Goal: Task Accomplishment & Management: Complete application form

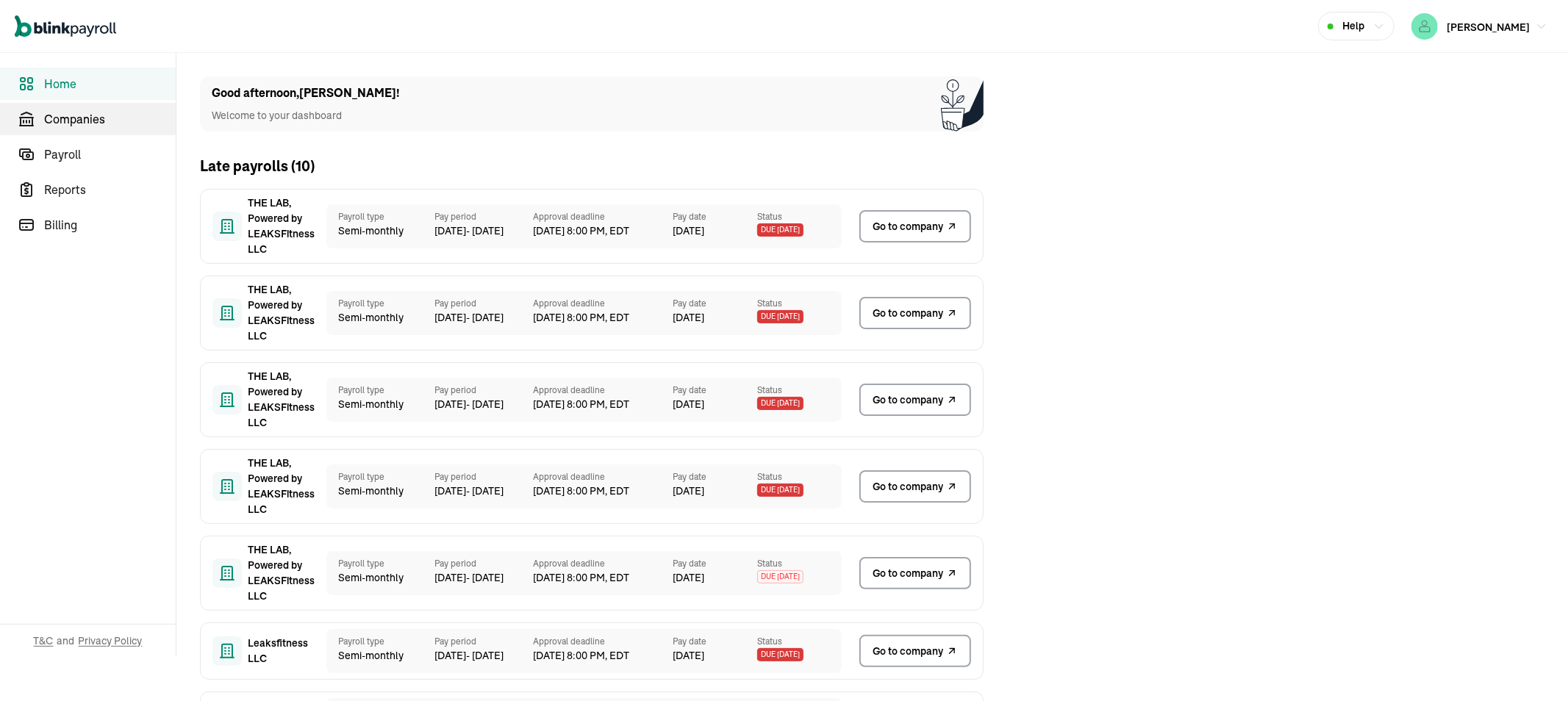
click at [88, 116] on span "Companies" at bounding box center [110, 119] width 132 height 18
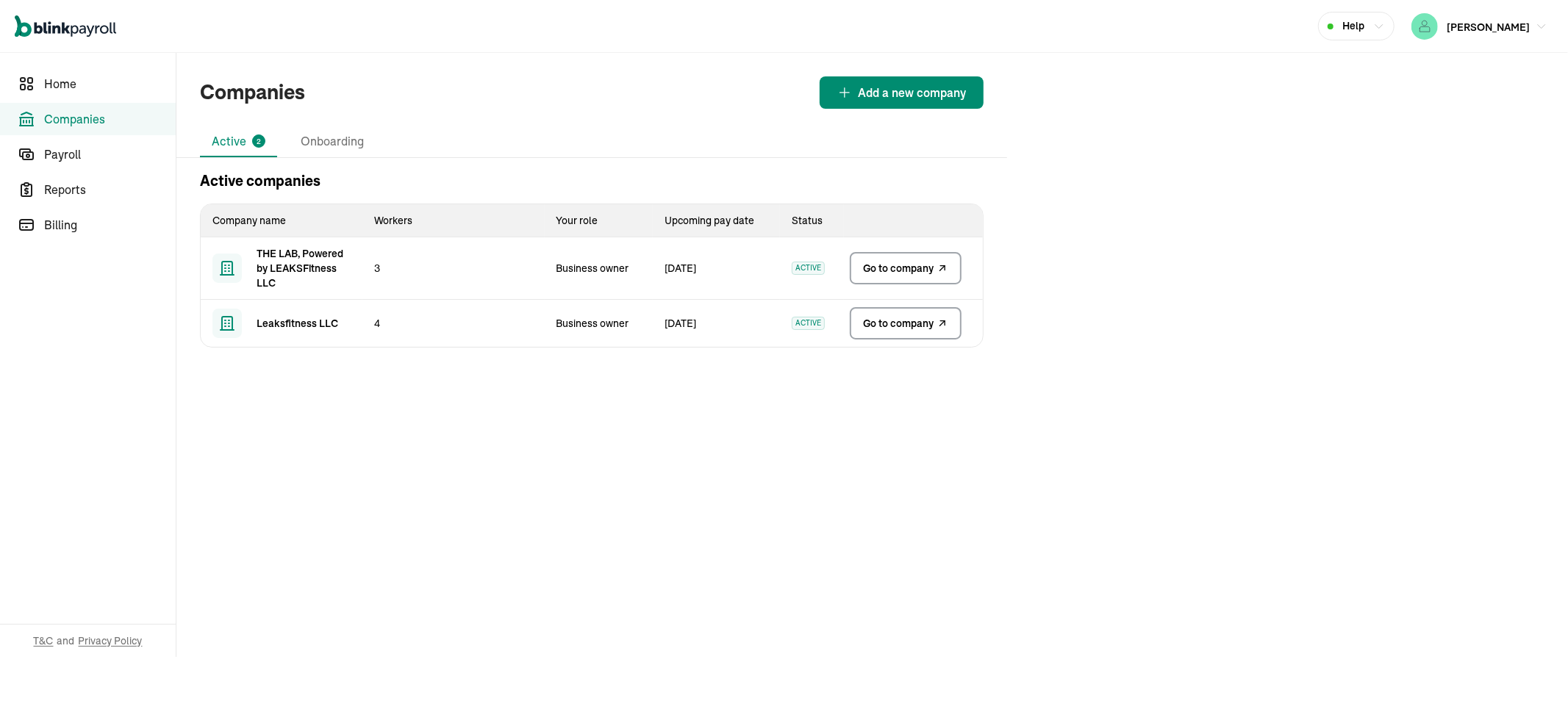
click at [906, 321] on span "Go to company" at bounding box center [898, 323] width 70 height 15
click at [888, 267] on span "Go to company" at bounding box center [898, 268] width 70 height 15
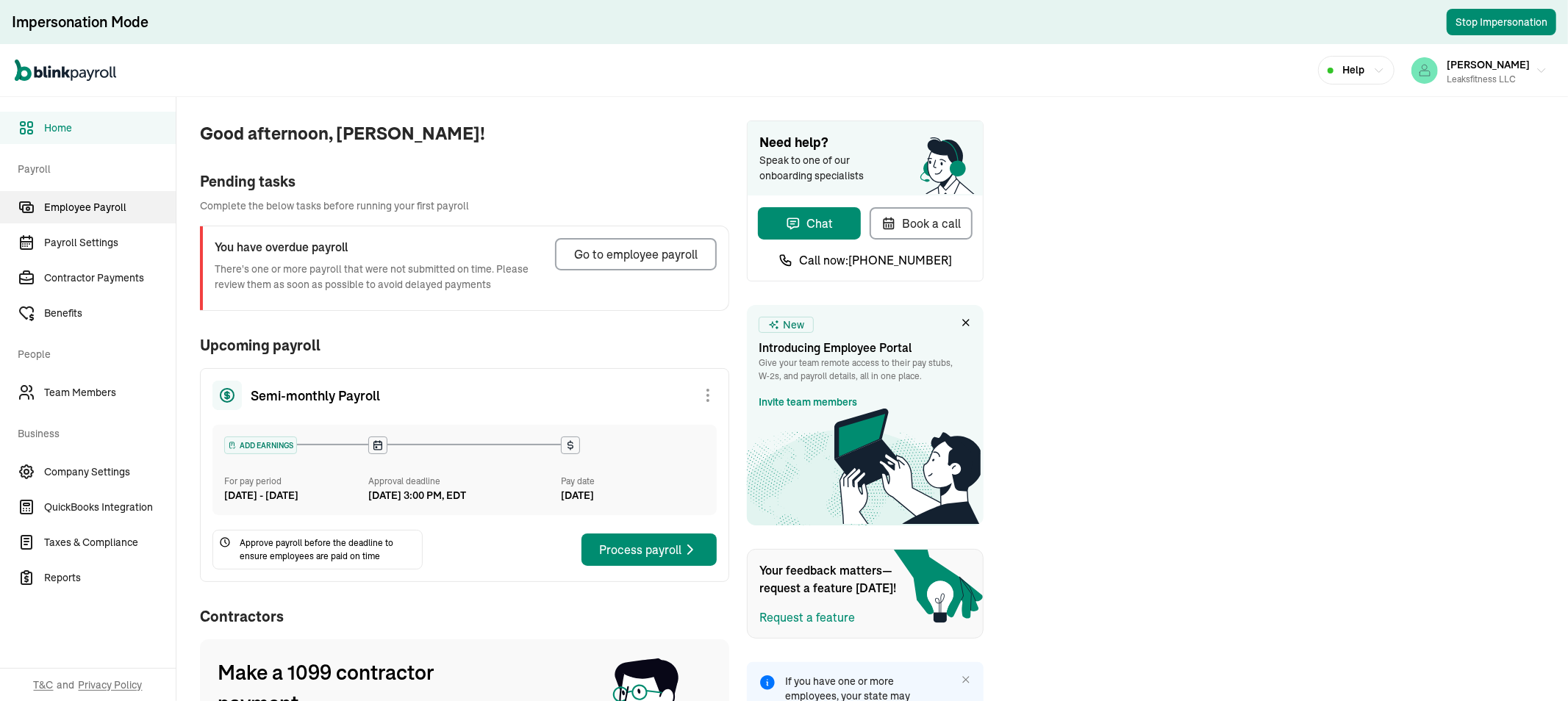
click at [116, 208] on span "Employee Payroll" at bounding box center [110, 208] width 132 height 16
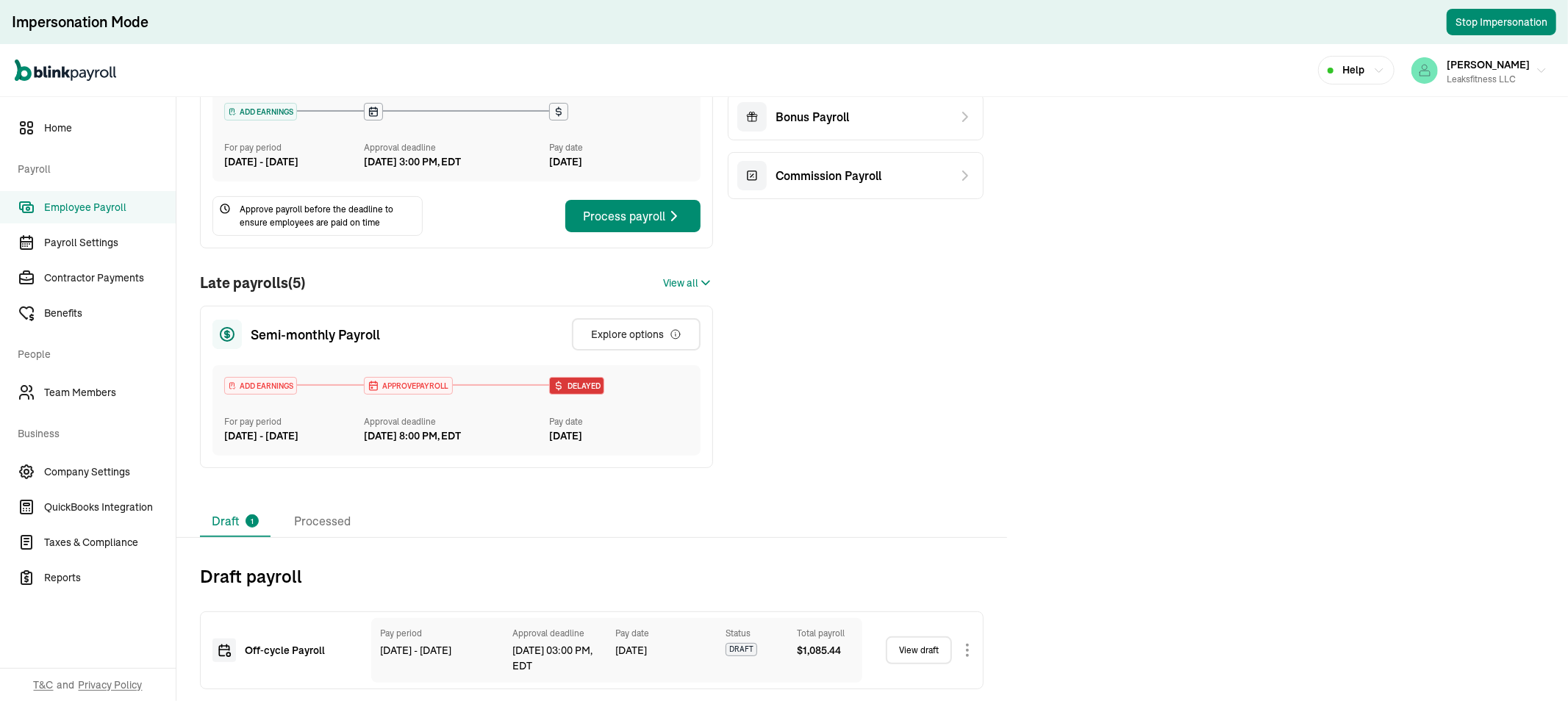
click at [921, 651] on link "View draft" at bounding box center [919, 651] width 66 height 28
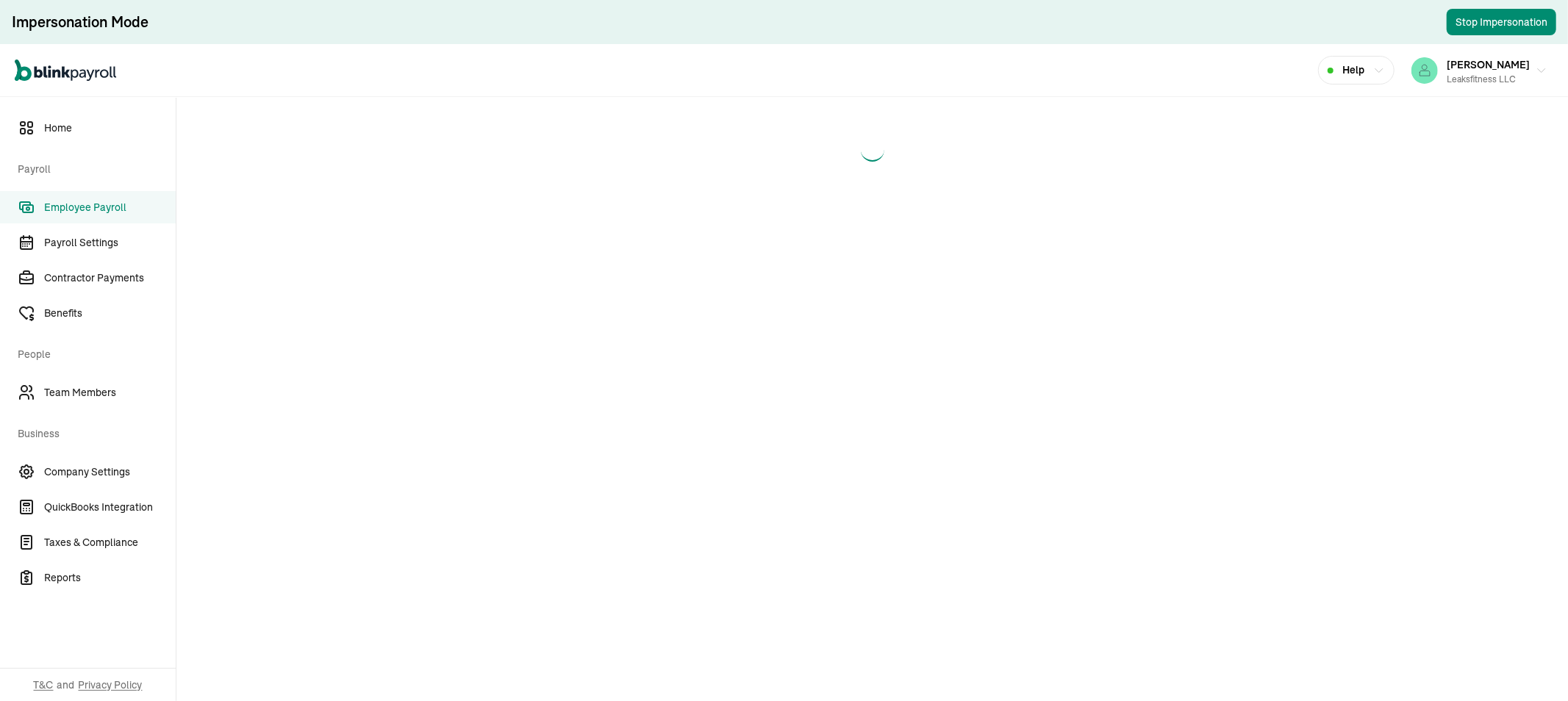
select select "direct_deposit"
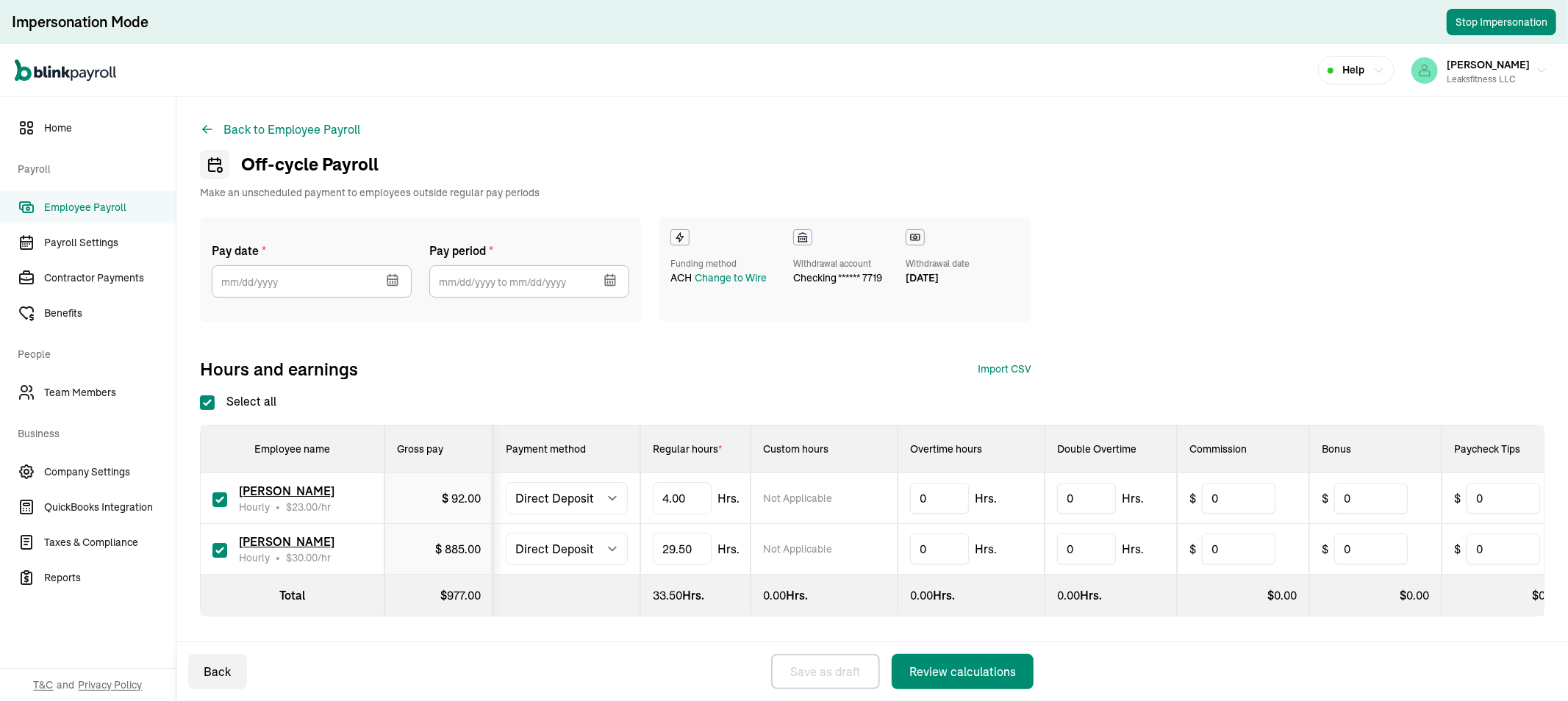
type input "[DATE]"
type input "09/25/2025 ~ 10/09/2025"
checkbox input "true"
click at [322, 273] on input "[DATE]" at bounding box center [312, 281] width 200 height 33
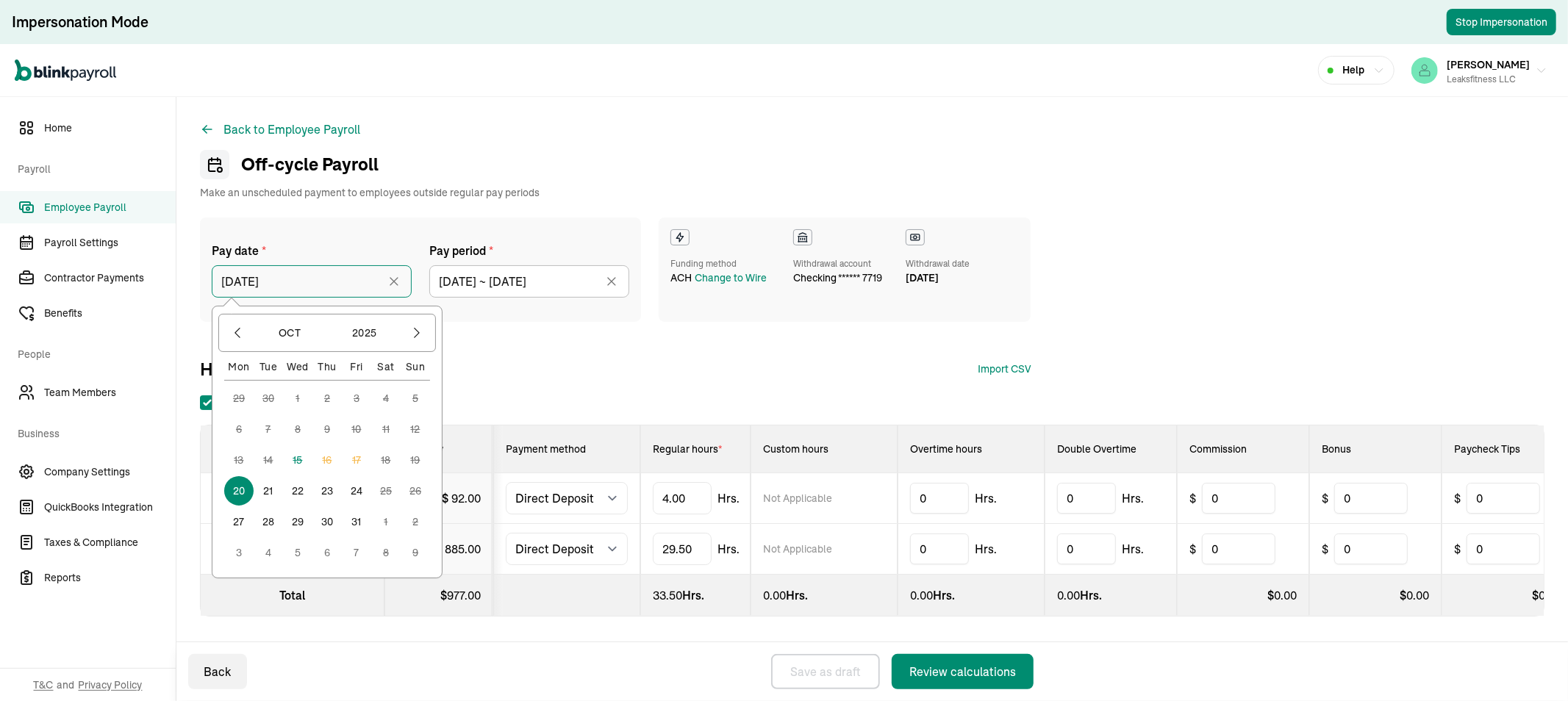
click at [322, 273] on input "[DATE]" at bounding box center [312, 281] width 200 height 33
click at [540, 127] on div "Back to Employee Payroll Off-cycle Payroll Make an unscheduled payment to emplo…" at bounding box center [872, 398] width 1392 height 602
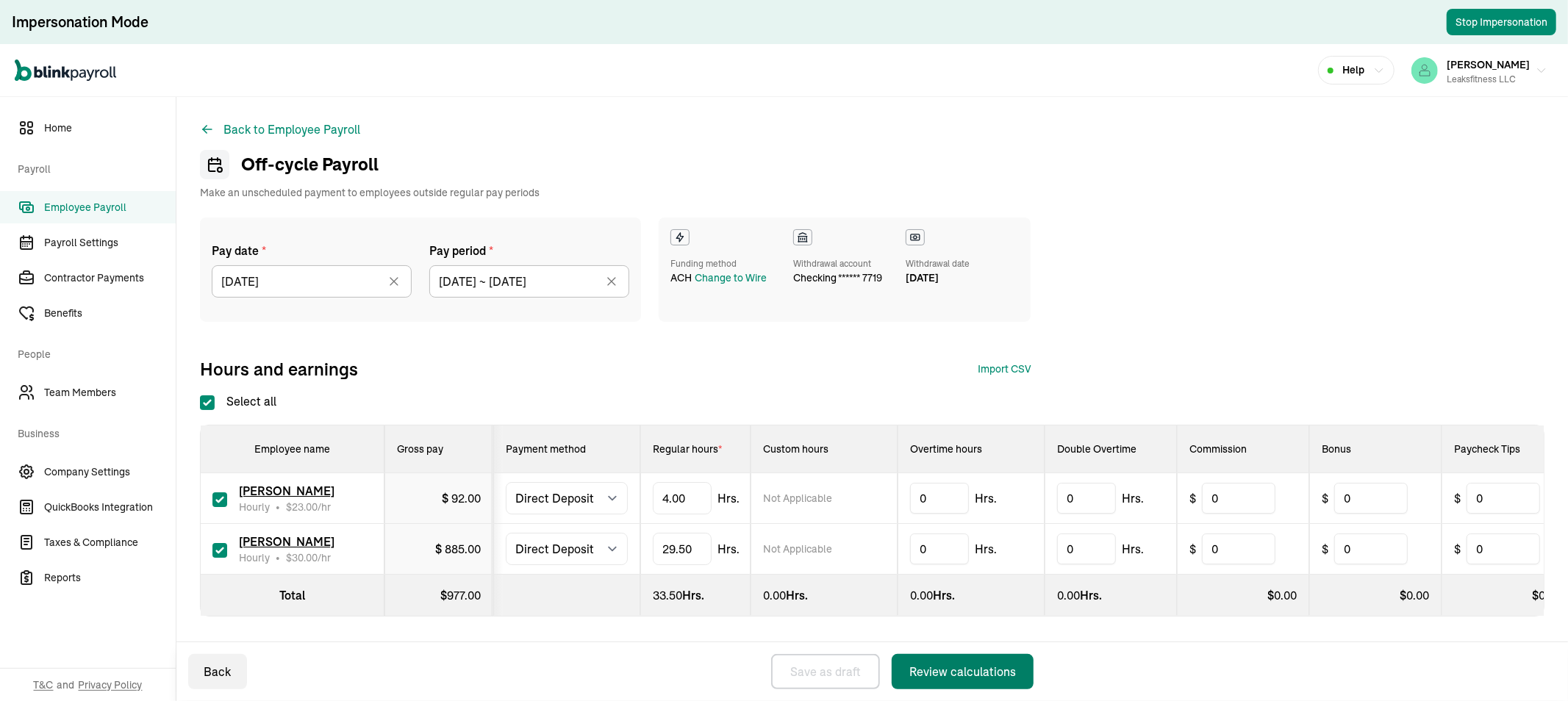
click at [976, 669] on div "Review calculations" at bounding box center [962, 672] width 107 height 18
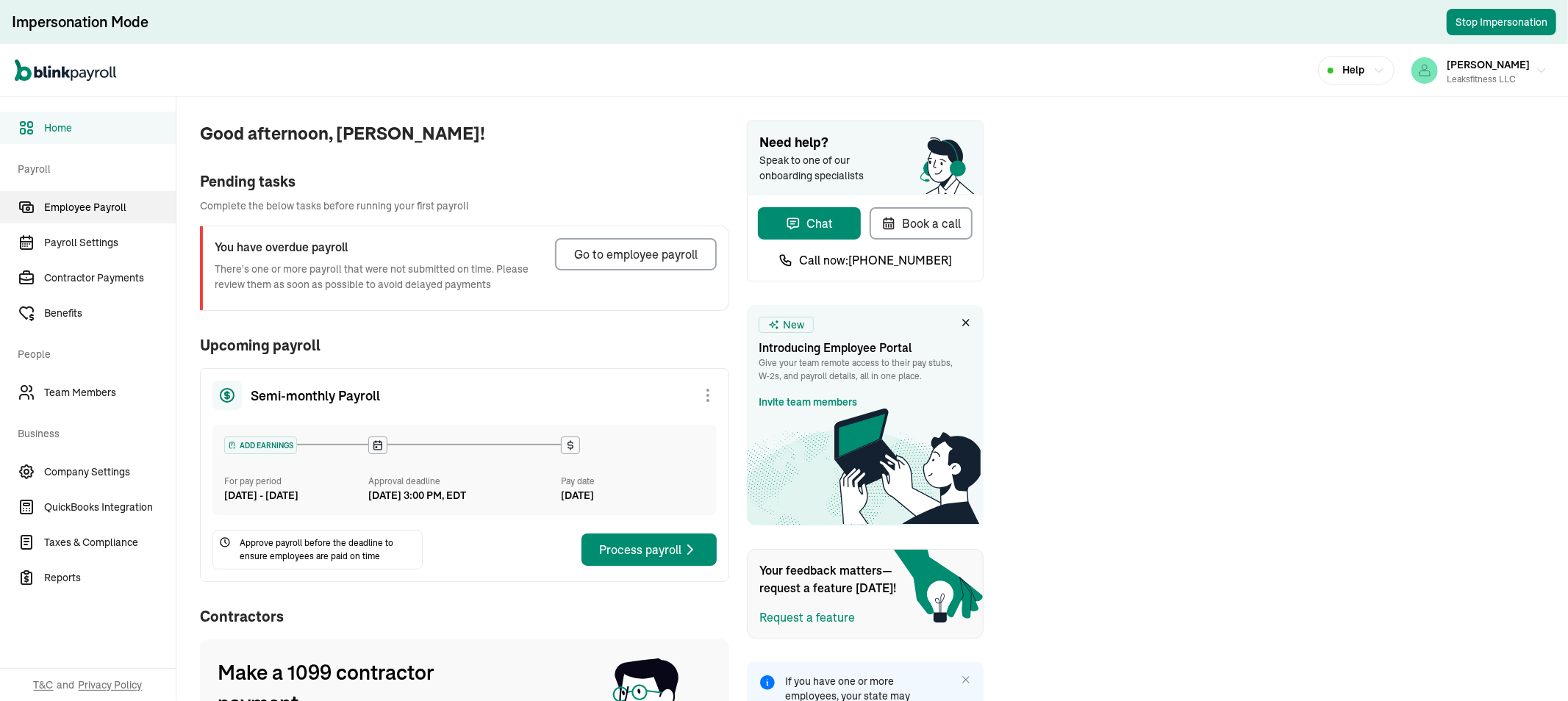
click at [116, 208] on span "Employee Payroll" at bounding box center [110, 208] width 132 height 16
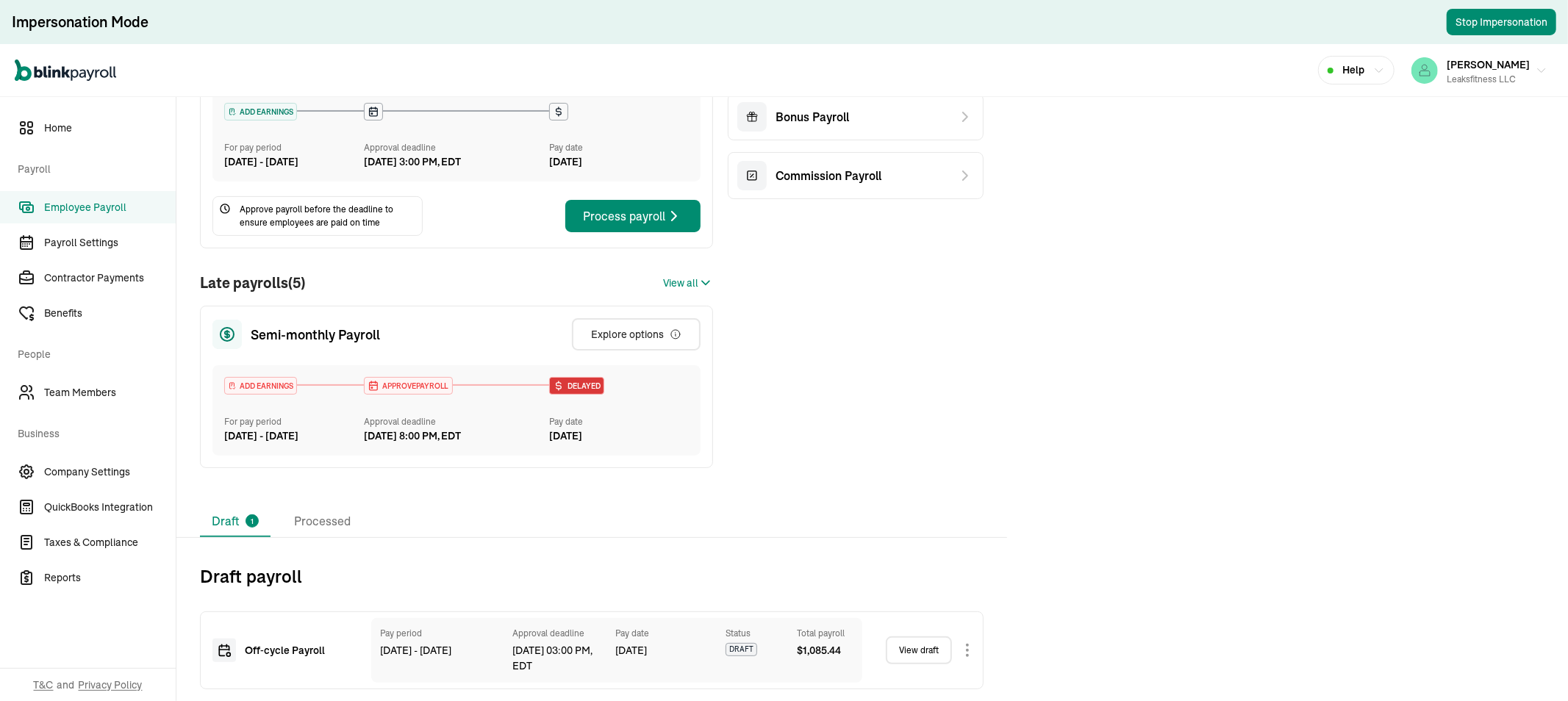
click at [921, 651] on link "View draft" at bounding box center [919, 651] width 66 height 28
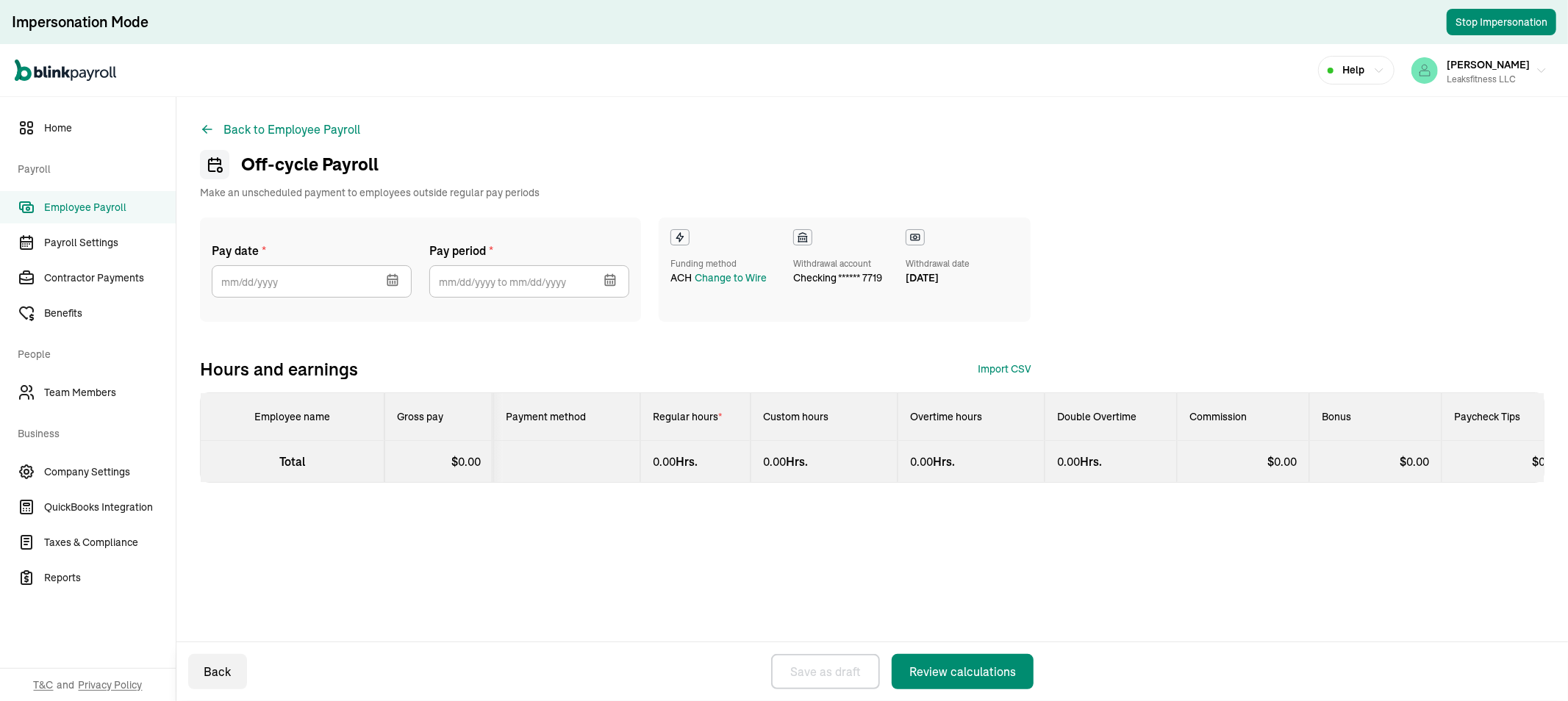
select select "direct_deposit"
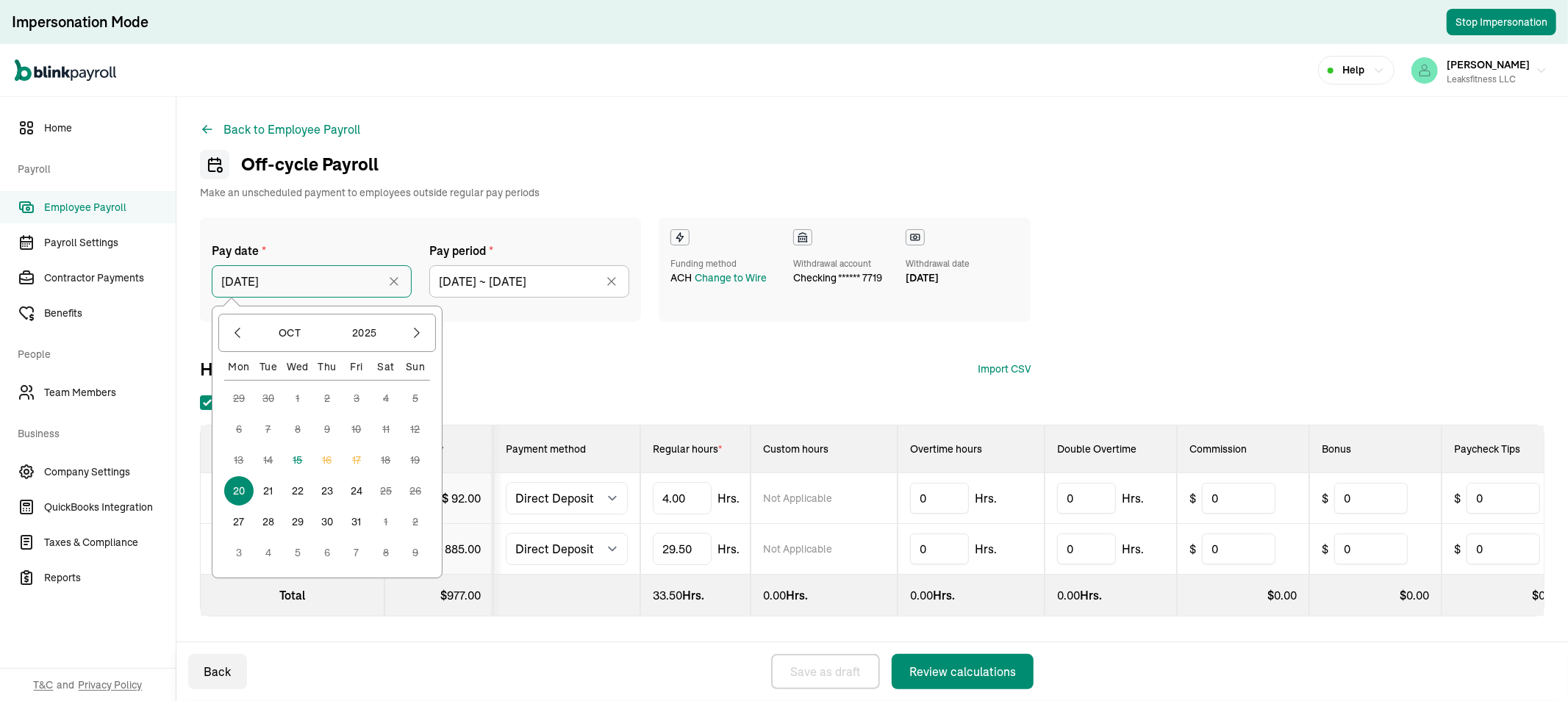
click at [322, 273] on input "[DATE]" at bounding box center [312, 281] width 200 height 33
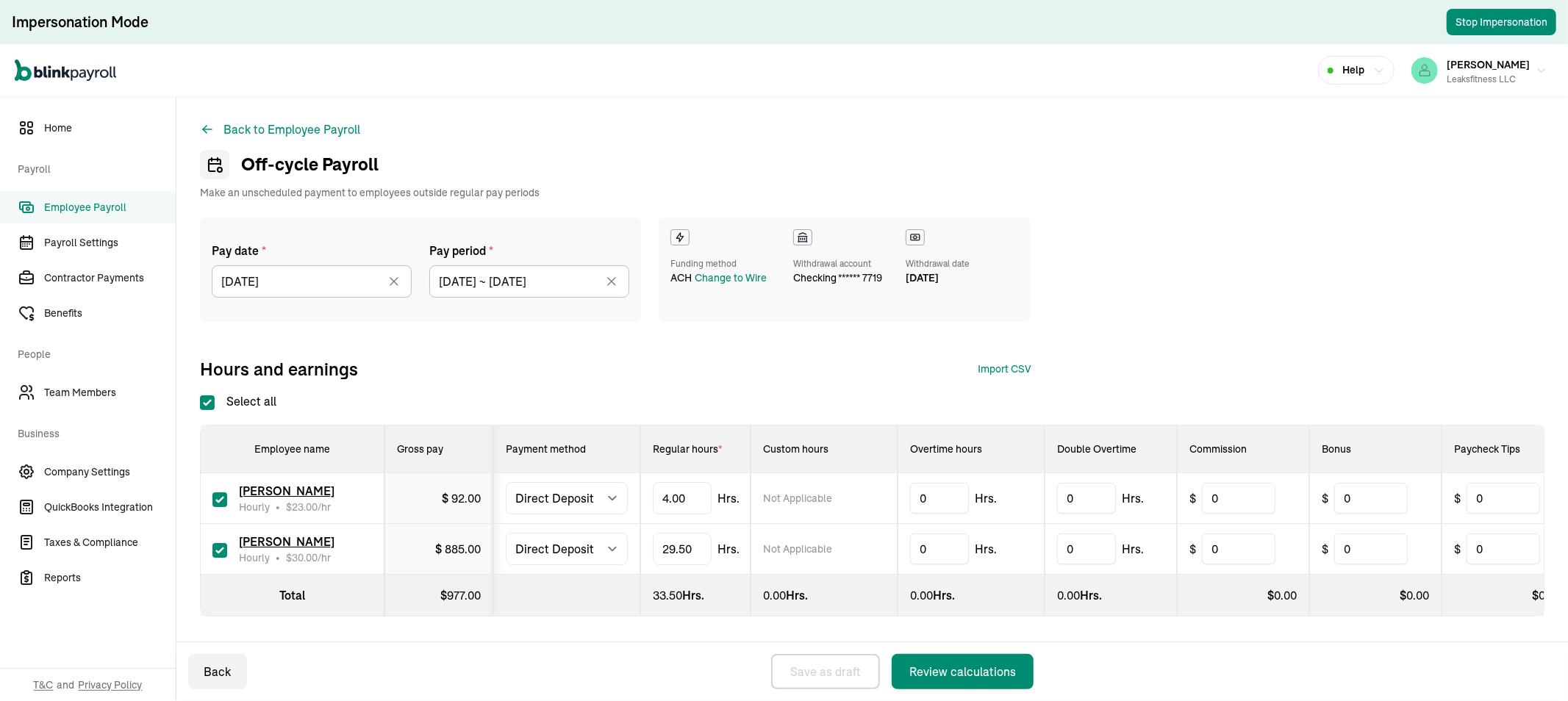
click at [540, 127] on div "Back to Employee Payroll Off-cycle Payroll Make an unscheduled payment to emplo…" at bounding box center [872, 398] width 1392 height 602
click at [976, 669] on div "Review calculations" at bounding box center [962, 672] width 107 height 18
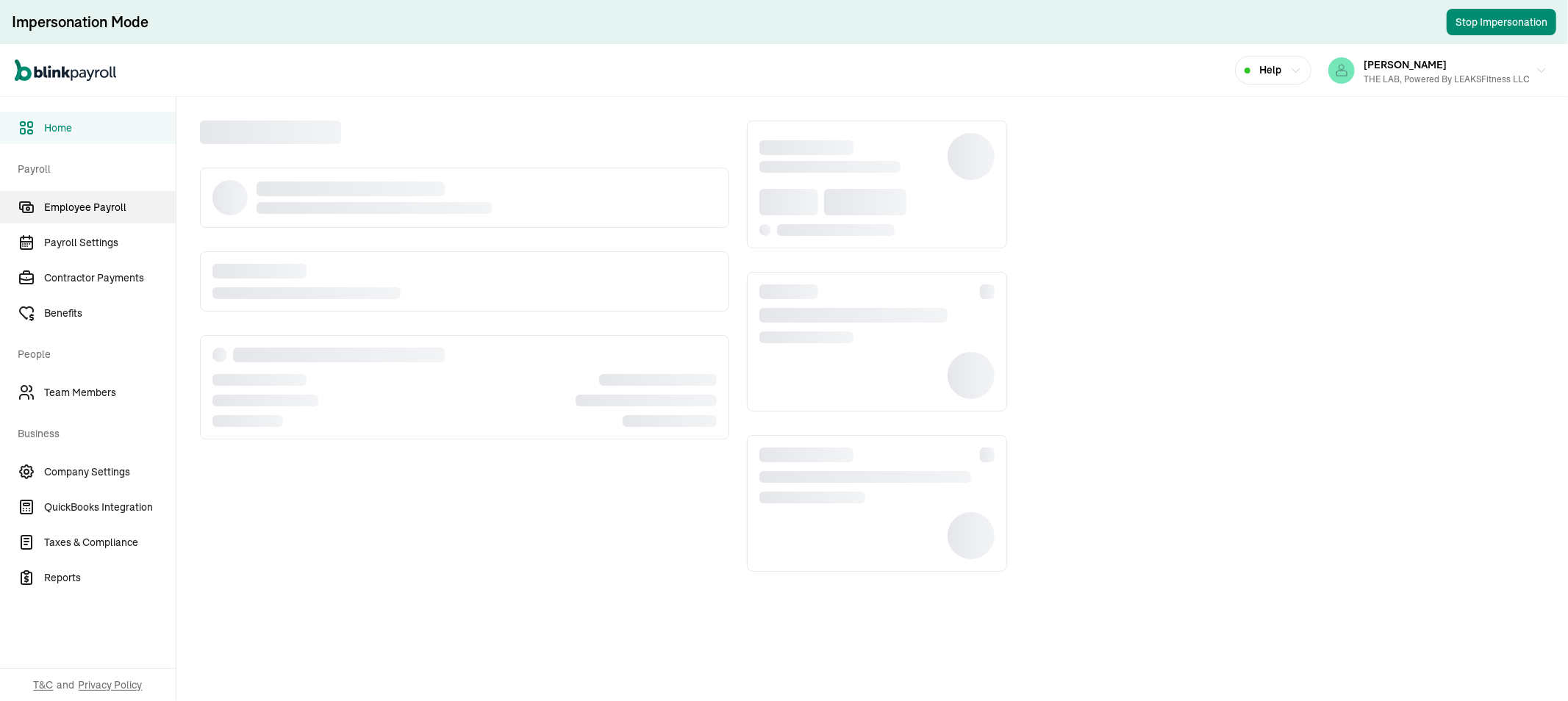
click at [93, 207] on span "Employee Payroll" at bounding box center [110, 208] width 132 height 16
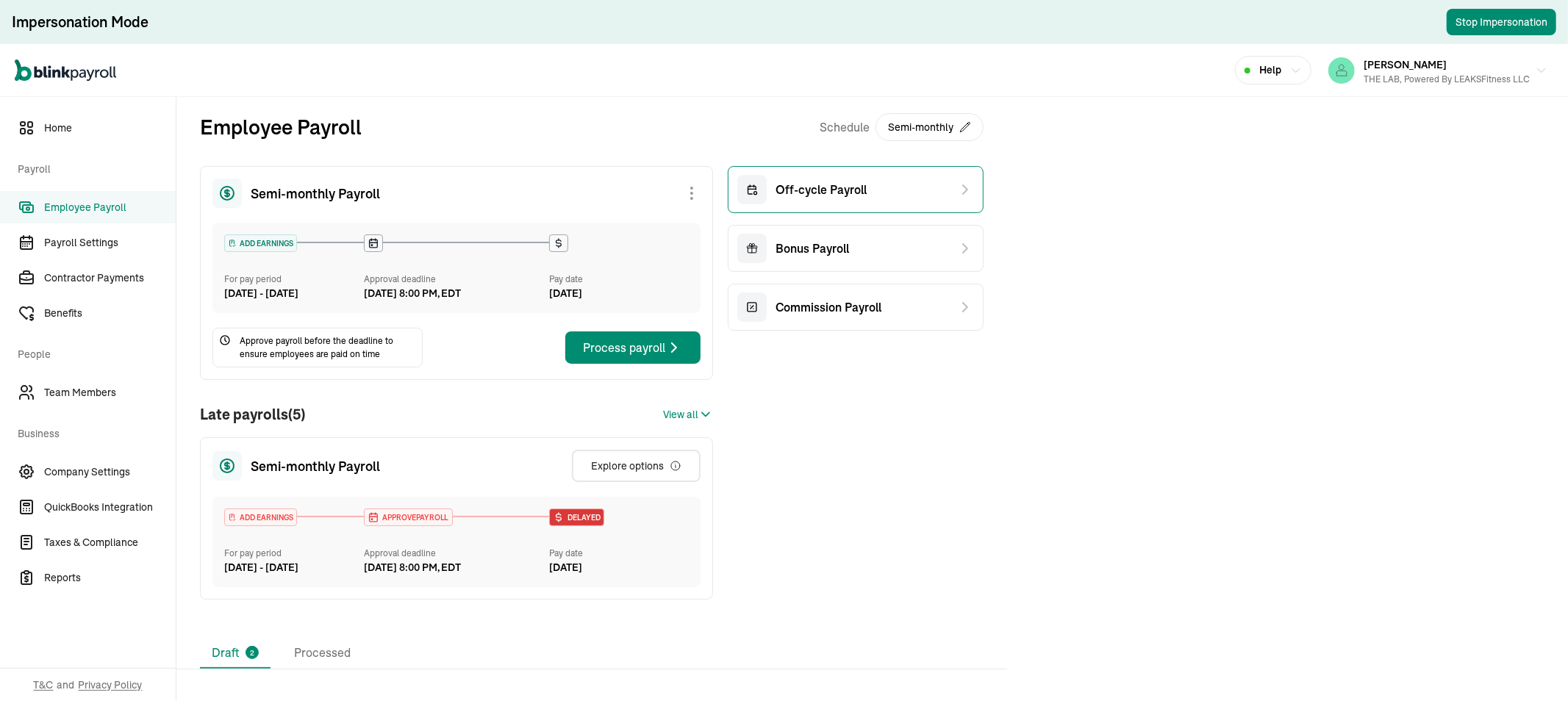
click at [829, 184] on span "Off-cycle Payroll" at bounding box center [821, 190] width 91 height 18
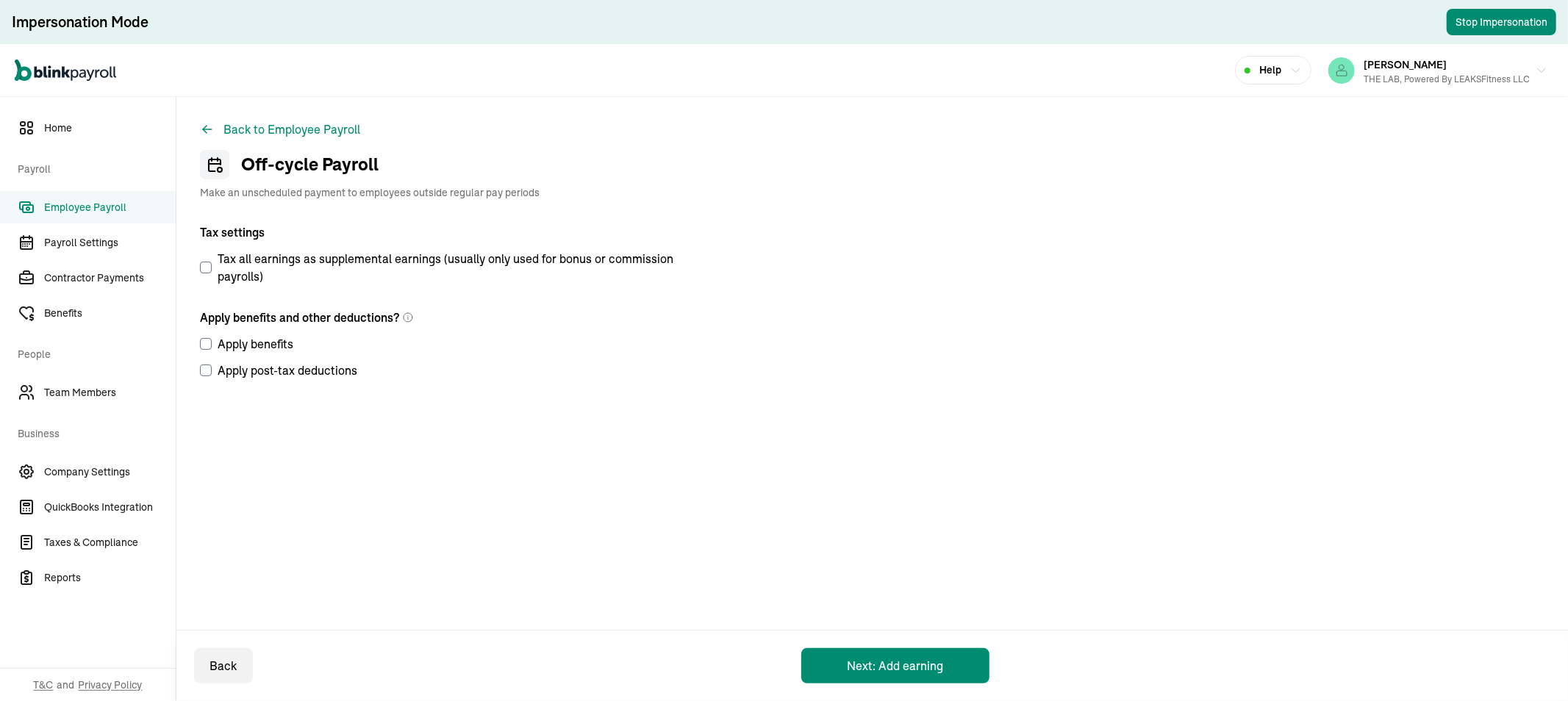
click at [207, 346] on input "Apply benefits" at bounding box center [206, 345] width 12 height 12
checkbox input "true"
click at [207, 367] on input "Apply post-tax deductions" at bounding box center [206, 370] width 12 height 12
checkbox input "true"
click at [909, 660] on button "Next: Add earning" at bounding box center [895, 666] width 188 height 36
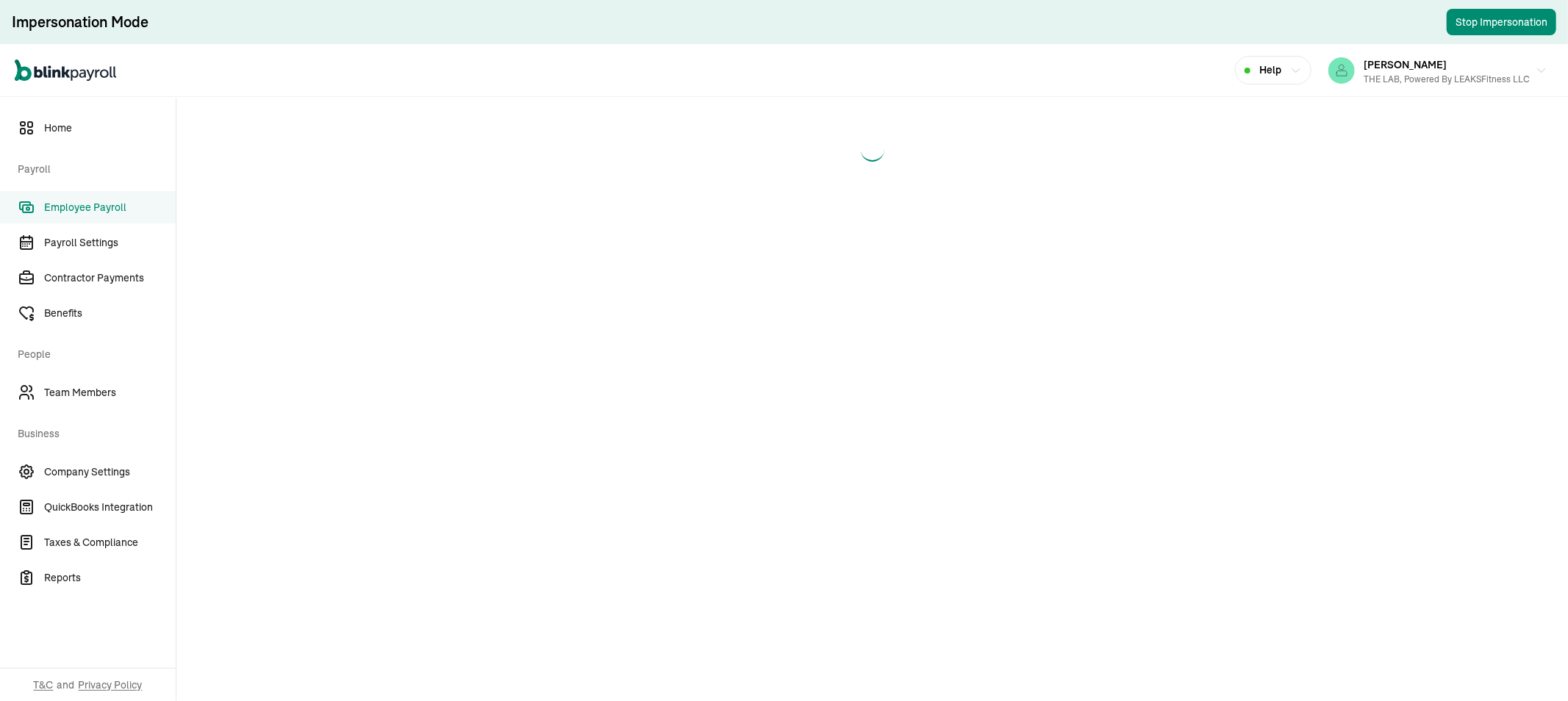
select select "direct_deposit"
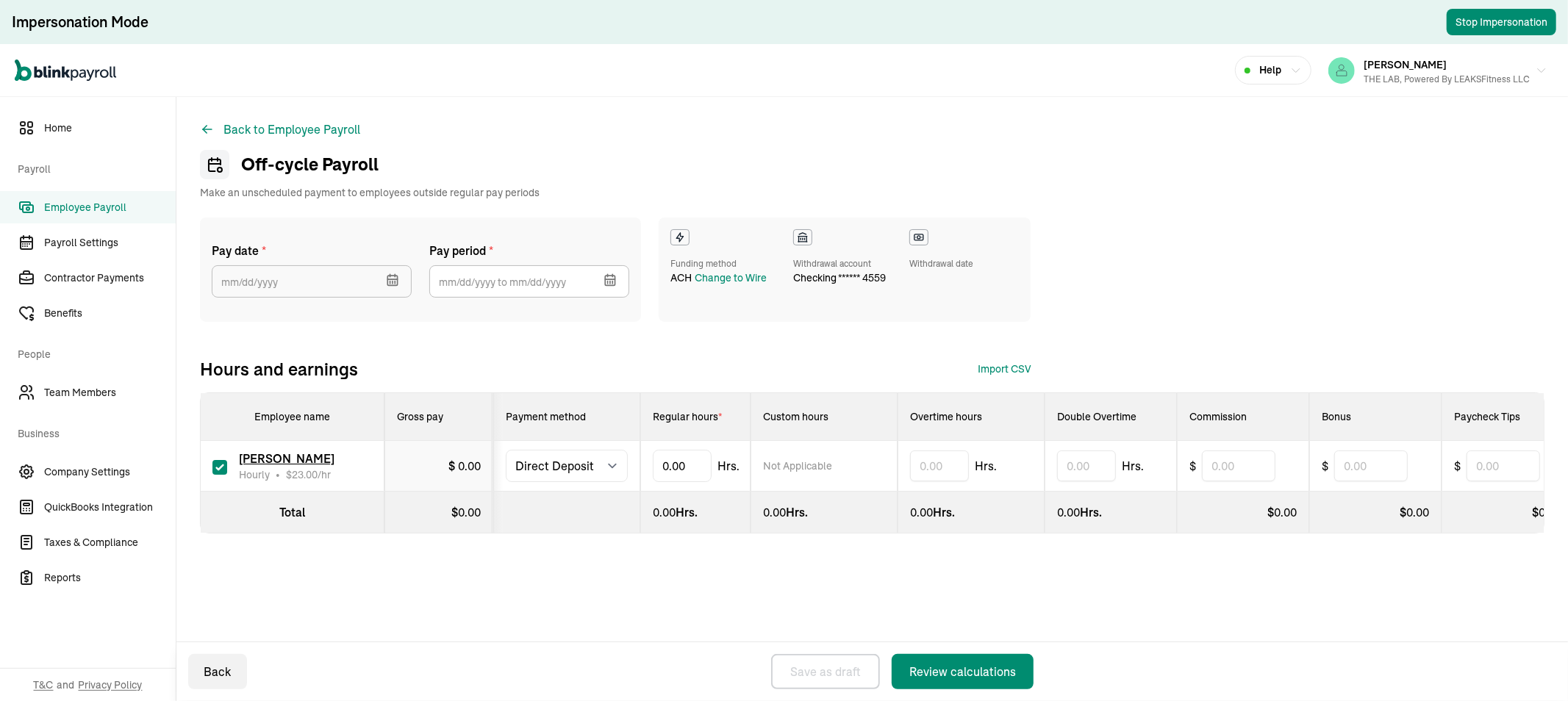
select select "direct_deposit"
click at [385, 281] on icon "button" at bounding box center [392, 279] width 15 height 15
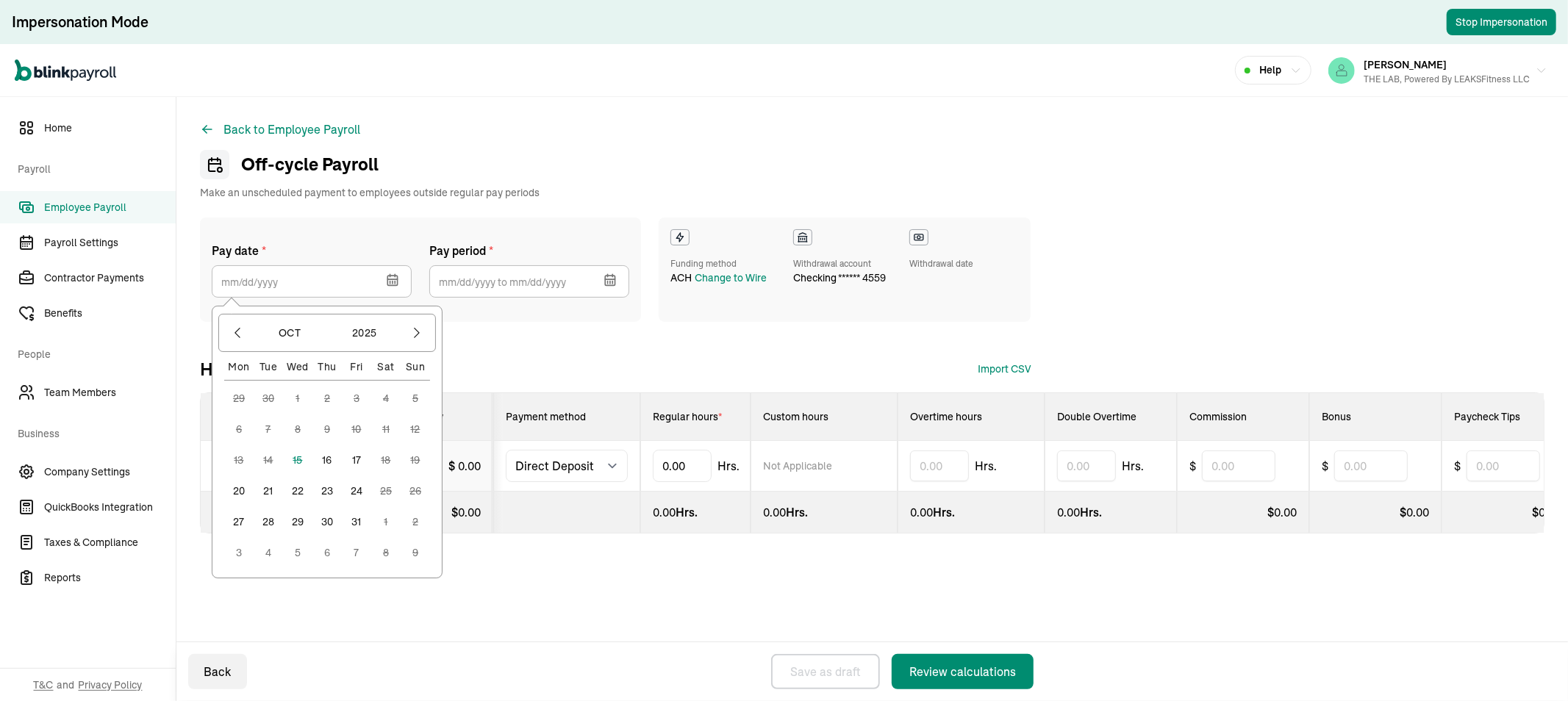
click at [239, 490] on button "20" at bounding box center [239, 491] width 30 height 30
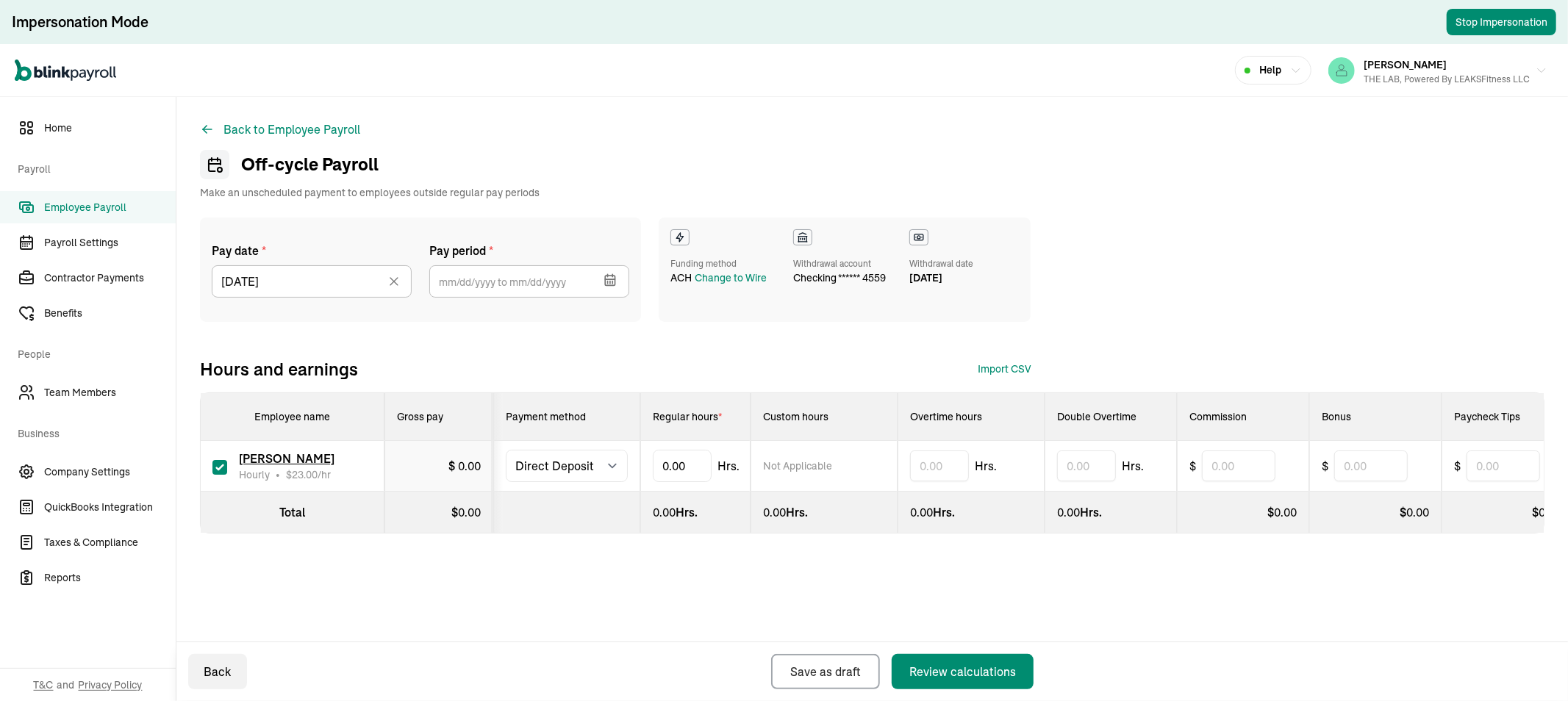
click at [611, 280] on icon "button" at bounding box center [610, 279] width 15 height 15
click at [729, 321] on div "Funding method ACH Change to Wire Withdrawal account checking ****** 4559 Withd…" at bounding box center [844, 269] width 372 height 104
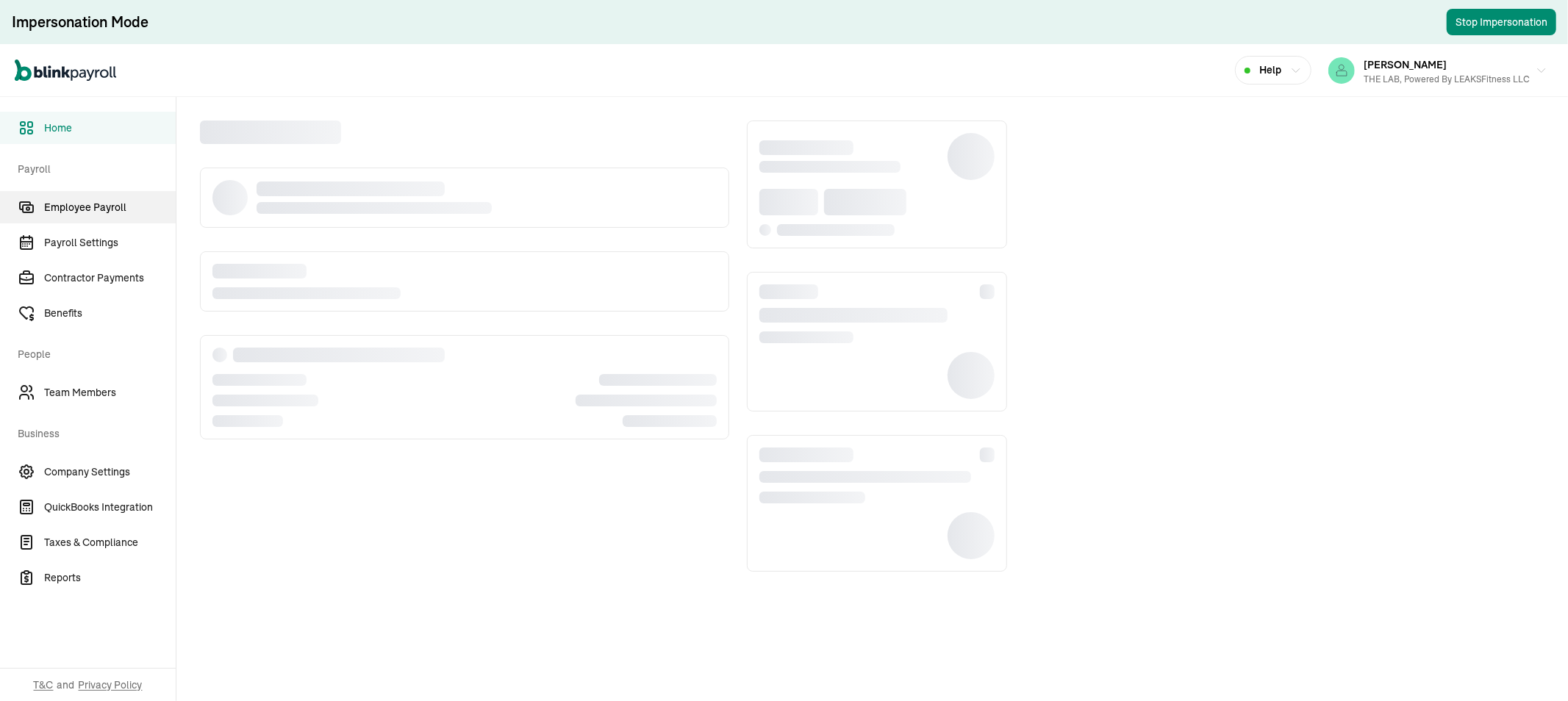
click at [93, 207] on span "Employee Payroll" at bounding box center [110, 208] width 132 height 16
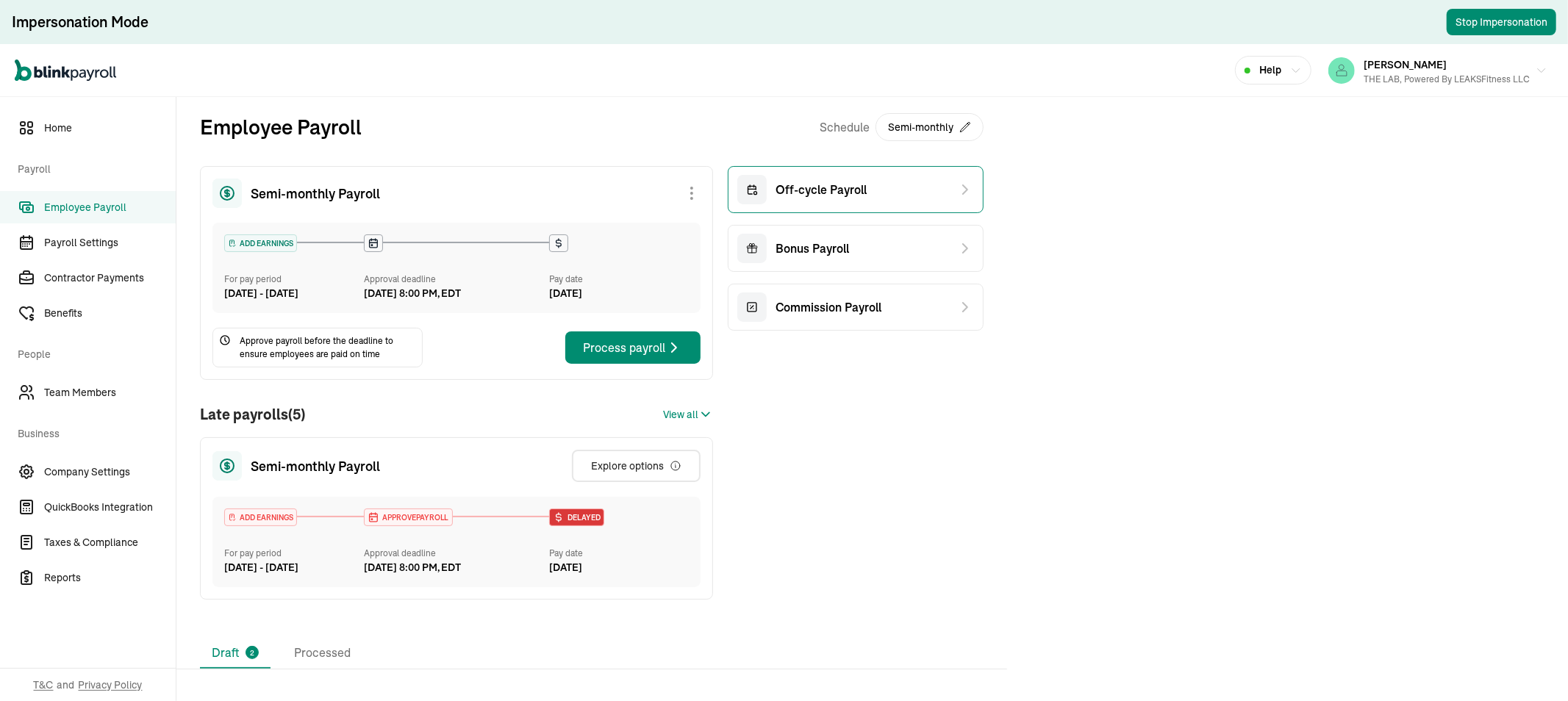
click at [829, 184] on span "Off-cycle Payroll" at bounding box center [821, 190] width 91 height 18
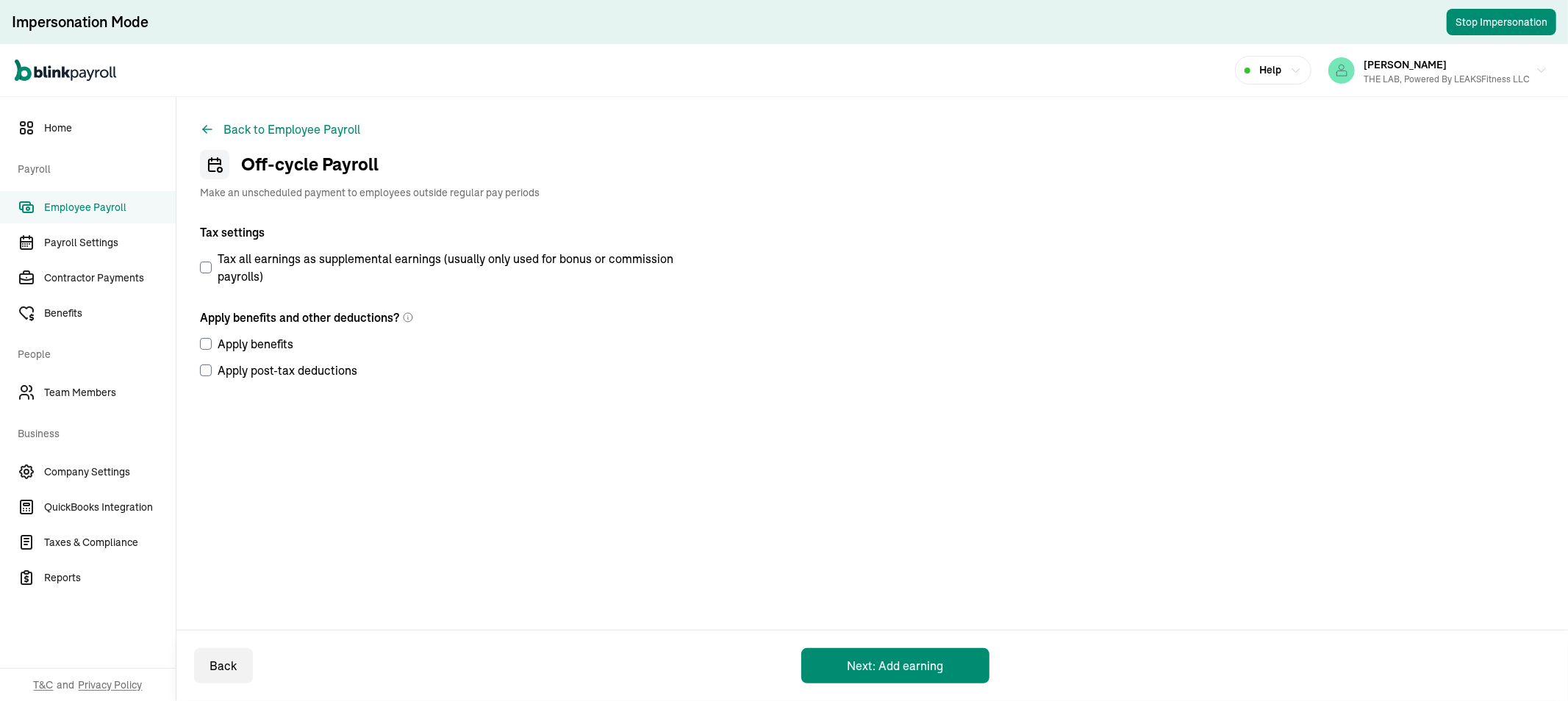
click at [207, 346] on input "Apply benefits" at bounding box center [206, 345] width 12 height 12
checkbox input "true"
click at [207, 367] on input "Apply post-tax deductions" at bounding box center [206, 370] width 12 height 12
checkbox input "true"
click at [909, 660] on button "Next: Add earning" at bounding box center [895, 666] width 188 height 36
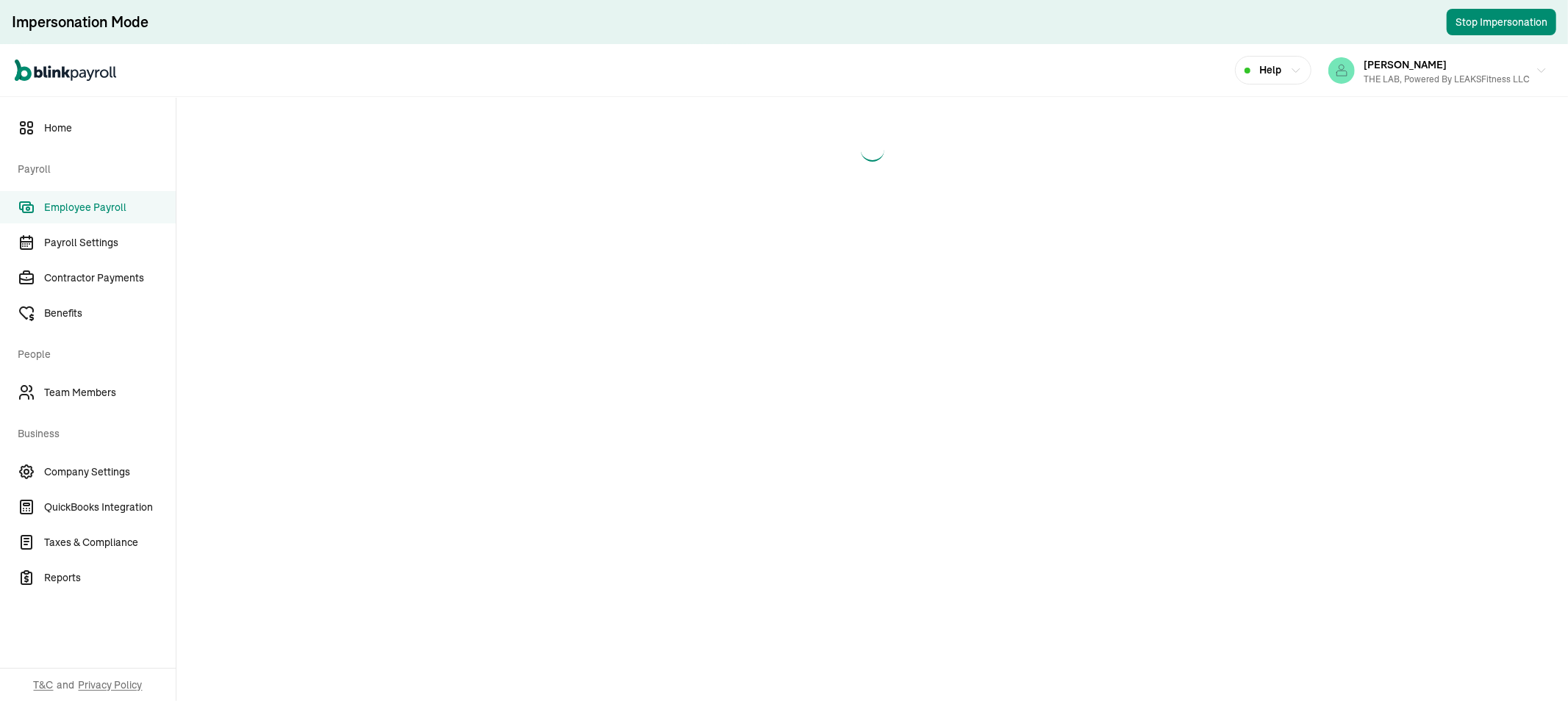
select select "direct_deposit"
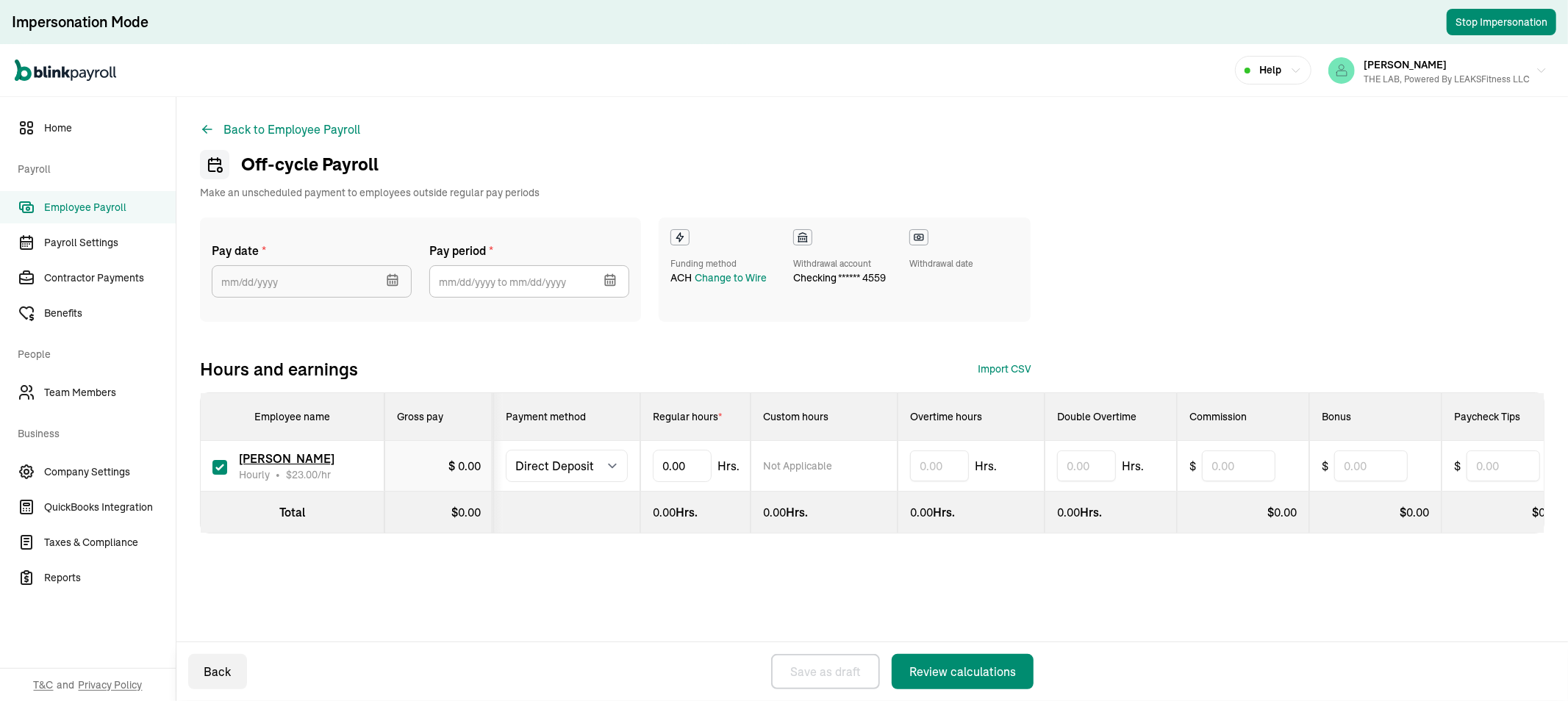
select select "direct_deposit"
click at [385, 281] on icon "button" at bounding box center [392, 279] width 15 height 15
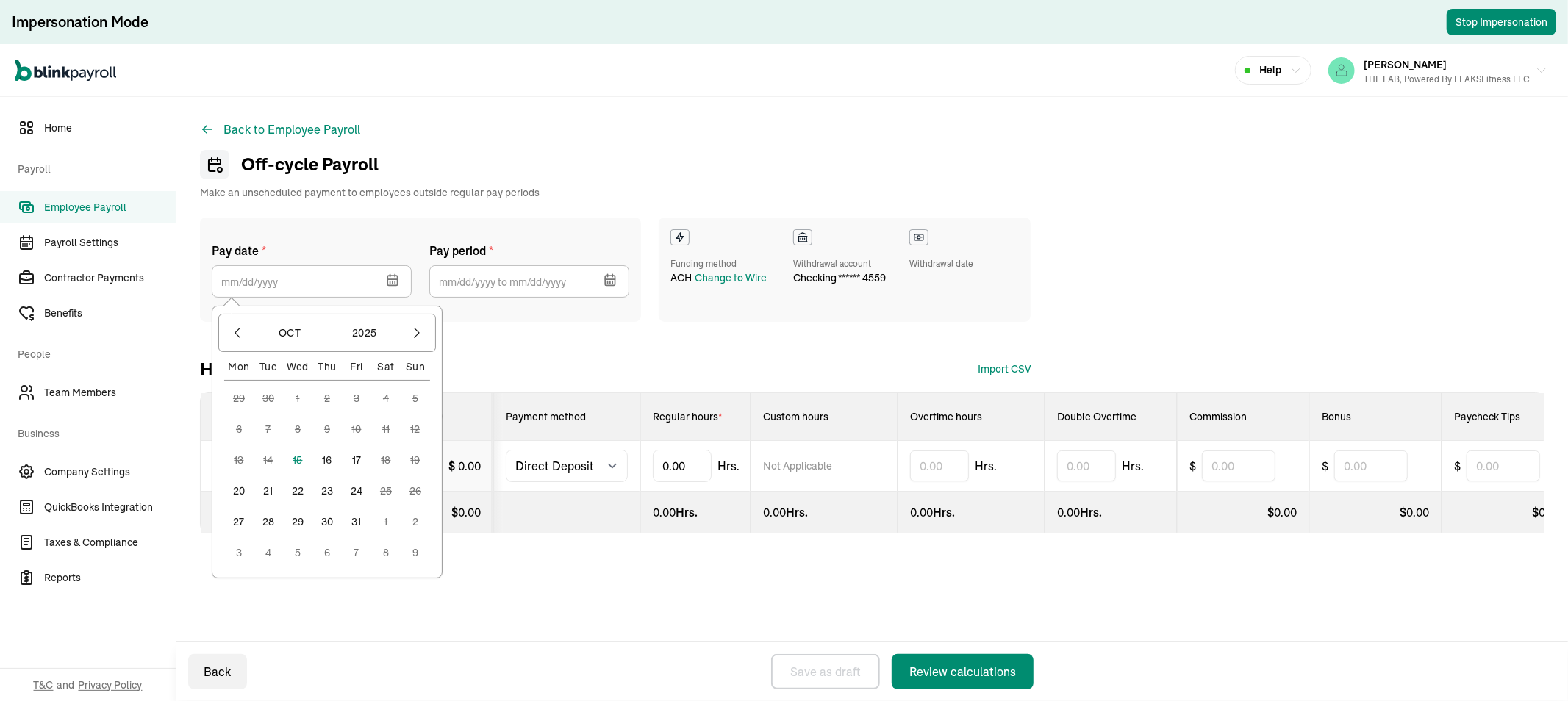
click at [239, 490] on button "20" at bounding box center [239, 491] width 30 height 30
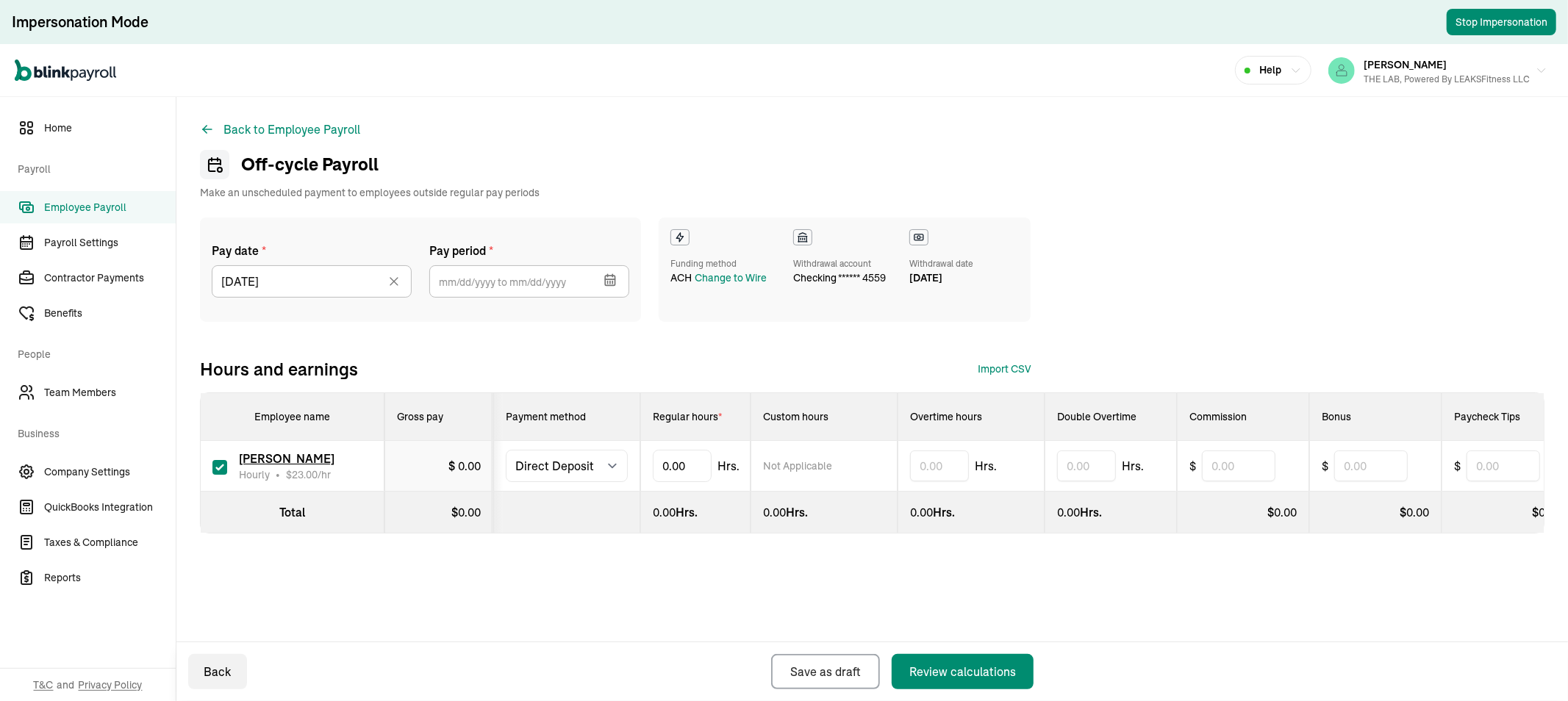
click at [611, 280] on icon "button" at bounding box center [610, 279] width 15 height 15
click at [729, 321] on div "Funding method ACH Change to Wire Withdrawal account checking ****** 4559 Withd…" at bounding box center [844, 269] width 372 height 104
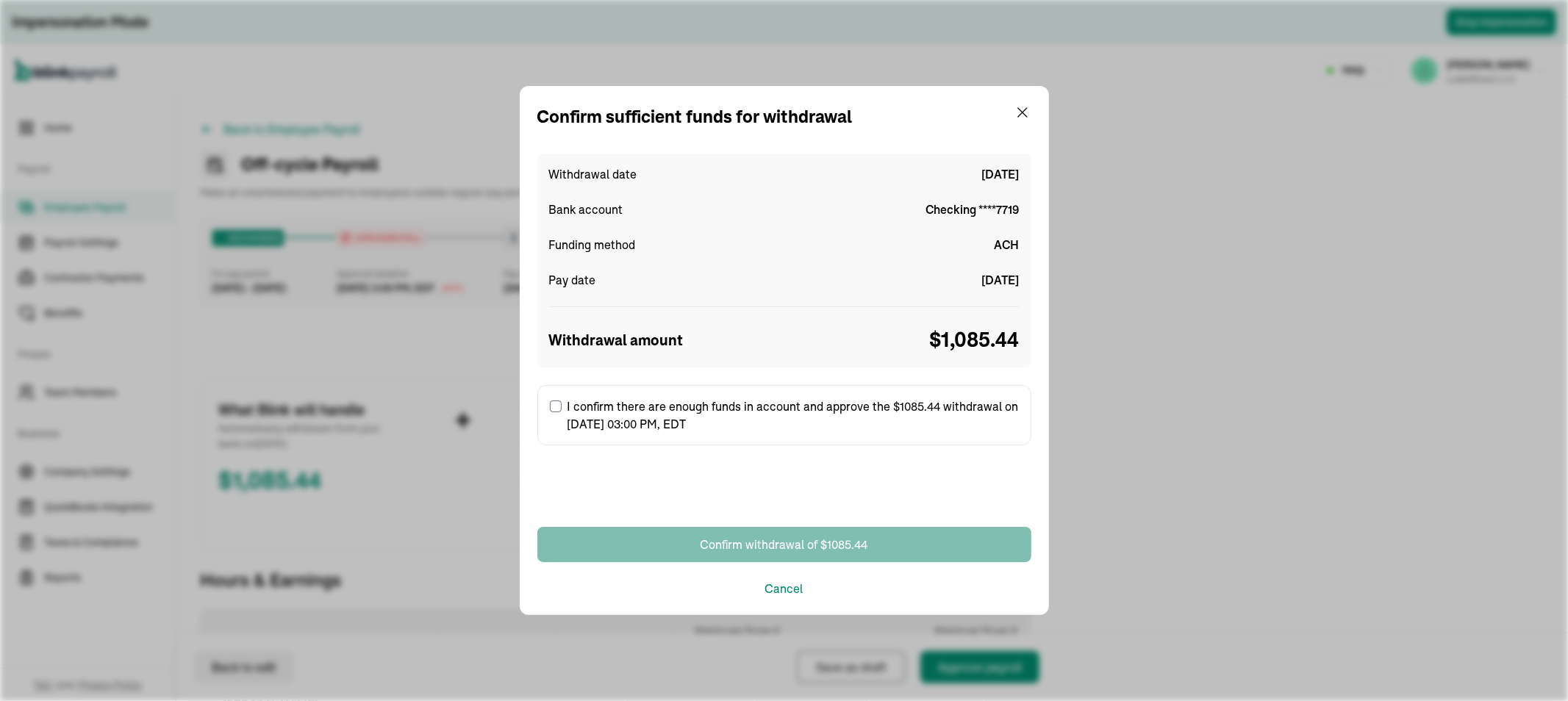
scroll to position [310, 0]
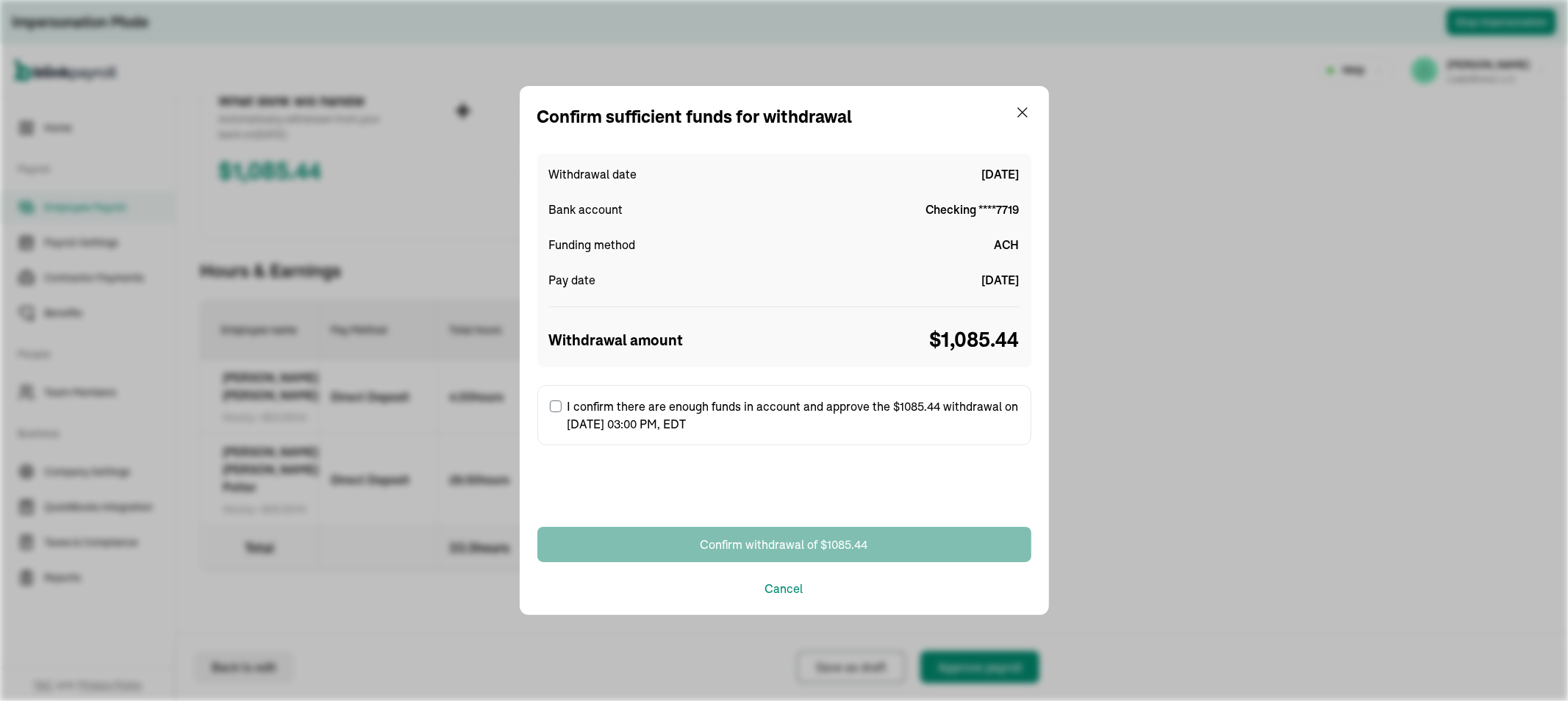
click at [552, 402] on input "I confirm there are enough funds in account and approve the $1085.44 withdrawal…" at bounding box center [555, 407] width 12 height 12
checkbox input "true"
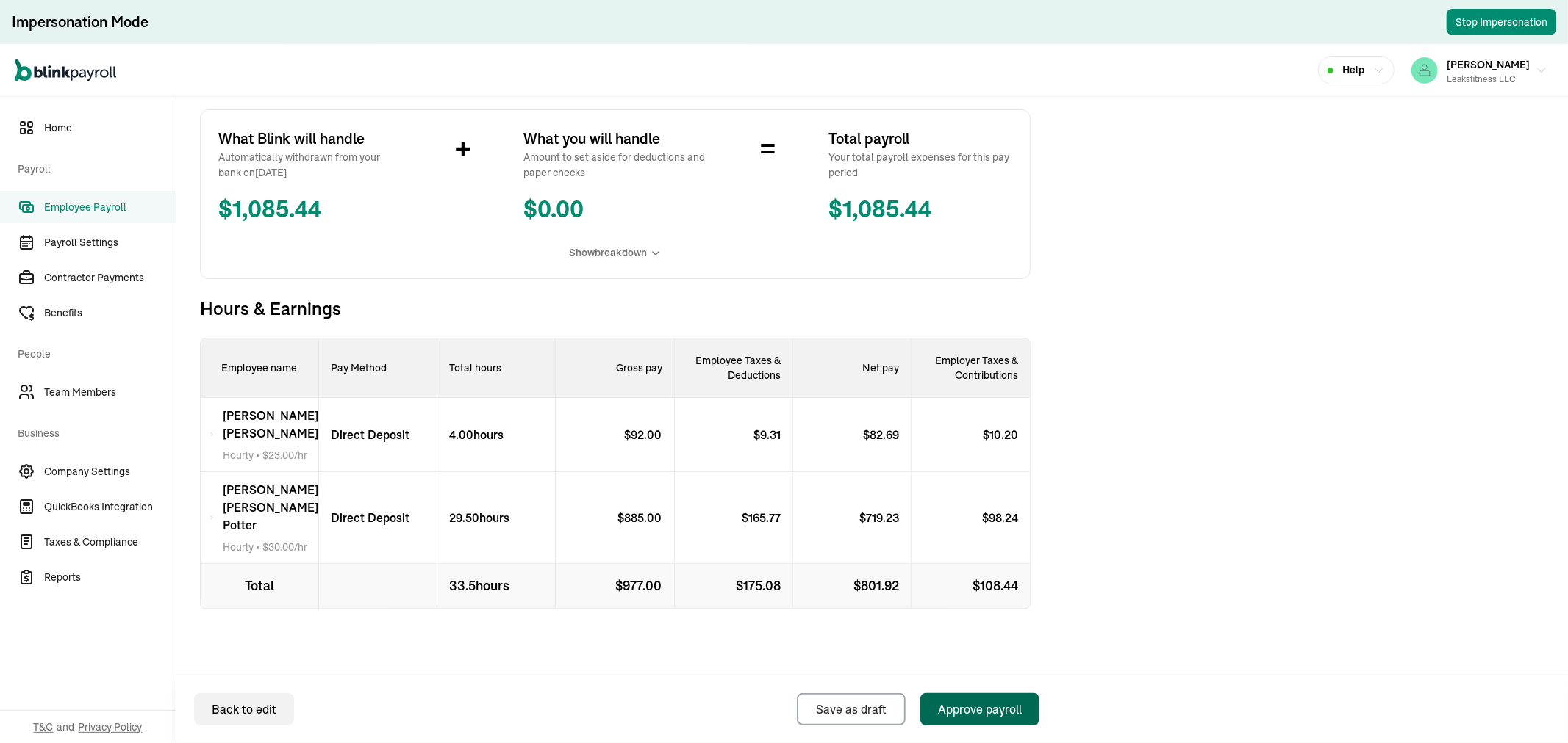
scroll to position [267, 0]
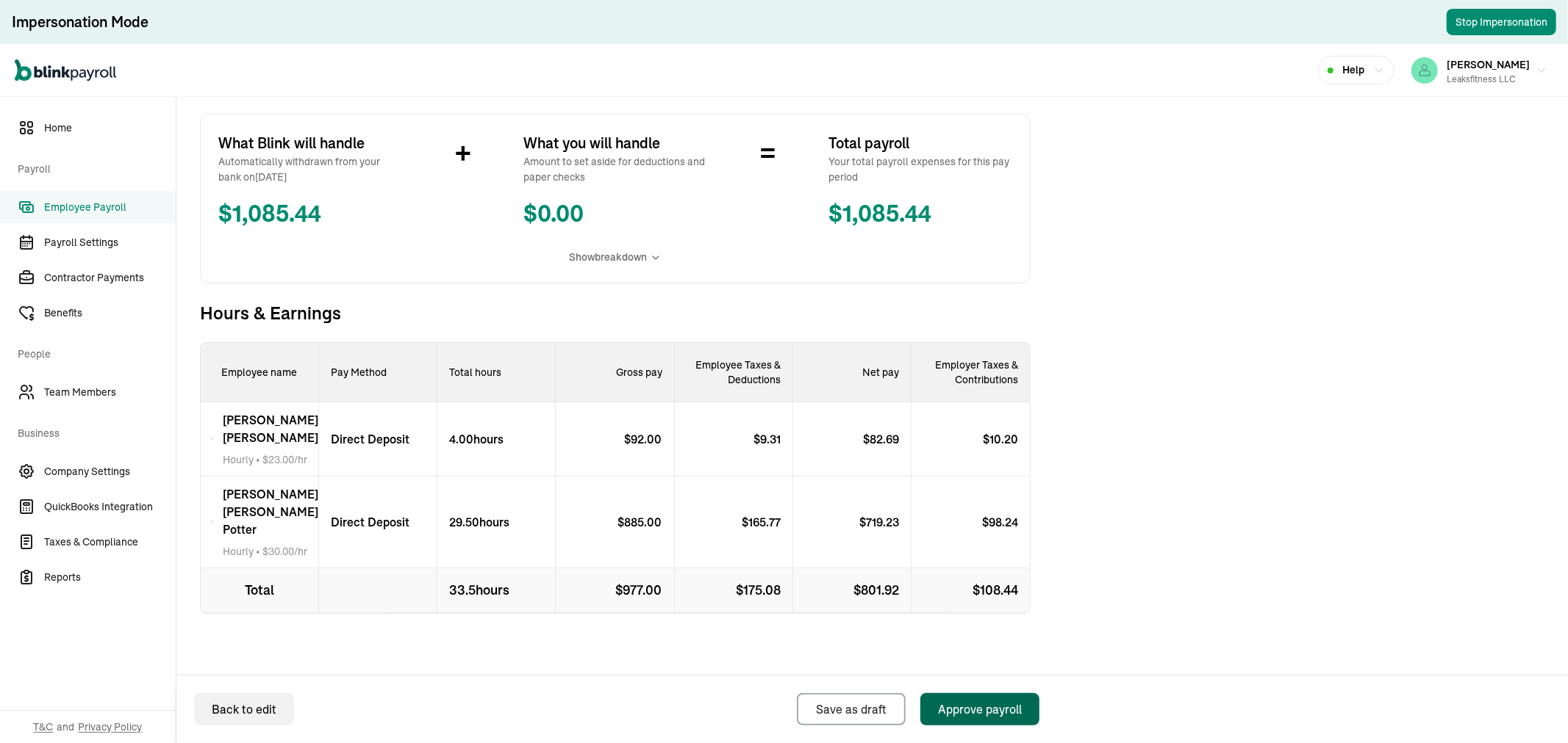
click at [970, 700] on div "Approve payroll" at bounding box center [979, 709] width 84 height 18
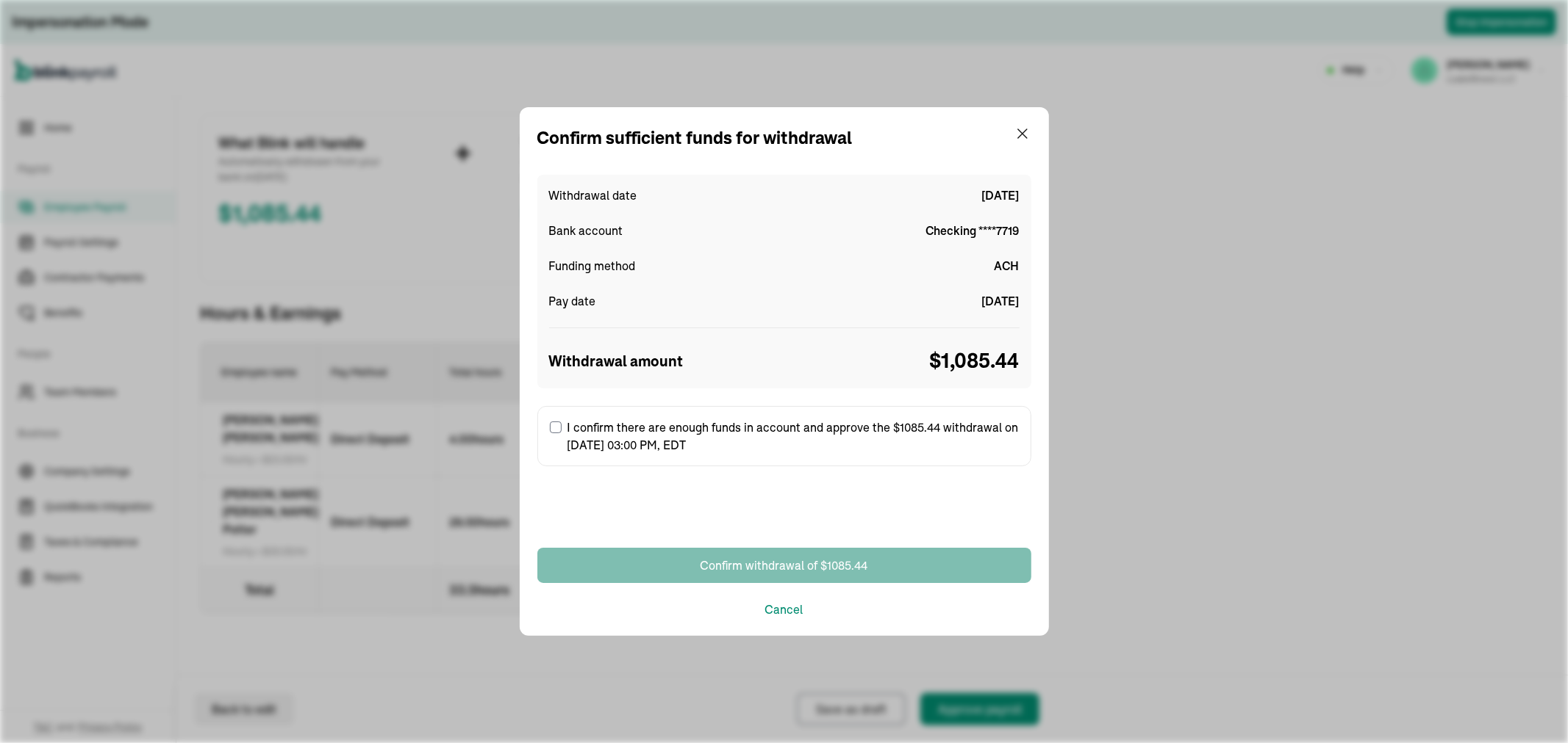
click at [563, 424] on label "I confirm there are enough funds in account and approve the $1085.44 withdrawal…" at bounding box center [784, 436] width 494 height 60
click at [561, 424] on input "I confirm there are enough funds in account and approve the $1085.44 withdrawal…" at bounding box center [555, 427] width 12 height 12
checkbox input "true"
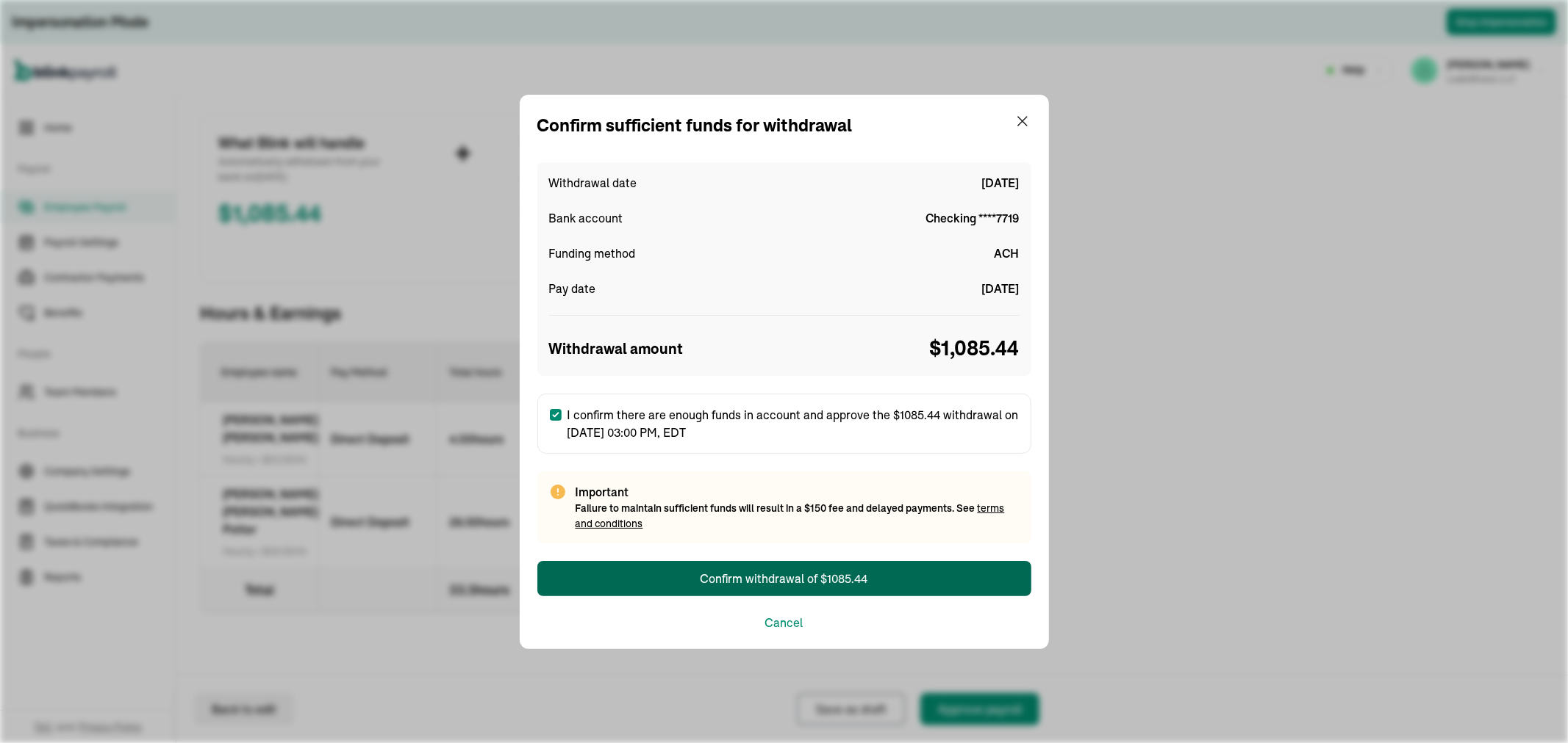
click at [655, 568] on button "Confirm withdrawal of $1085.44" at bounding box center [784, 579] width 494 height 36
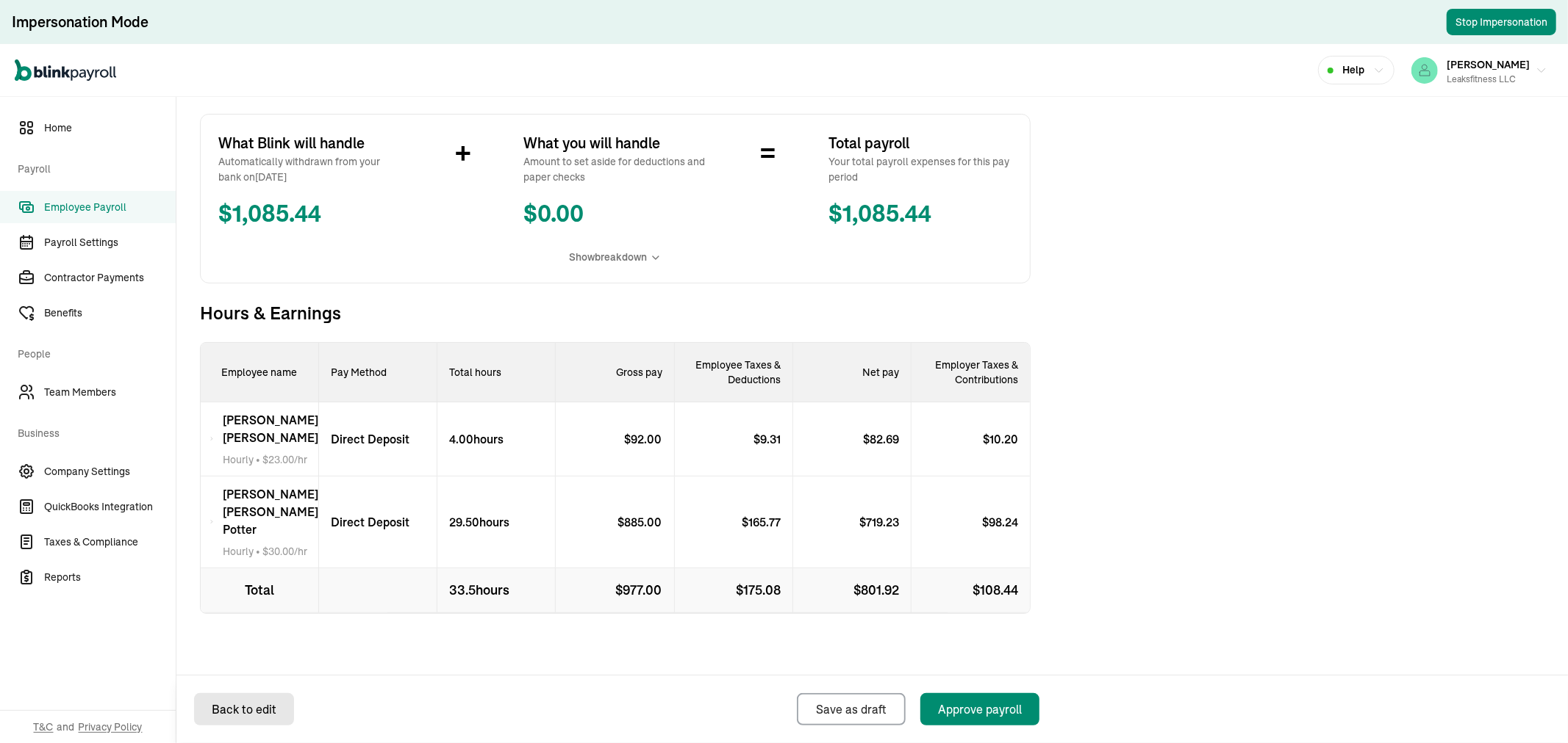
select select "direct_deposit"
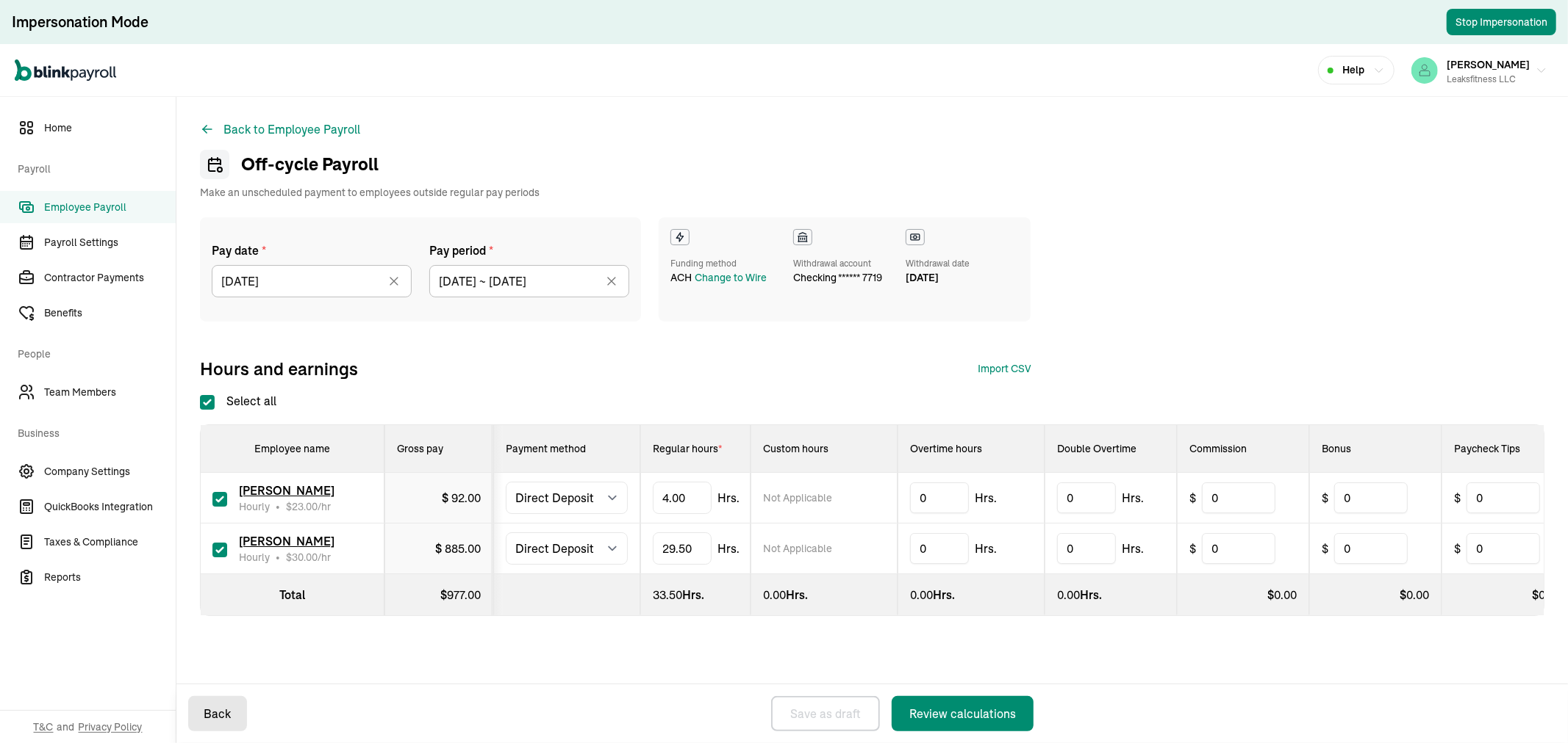
checkbox input "true"
click at [337, 289] on input "[DATE]" at bounding box center [312, 281] width 200 height 33
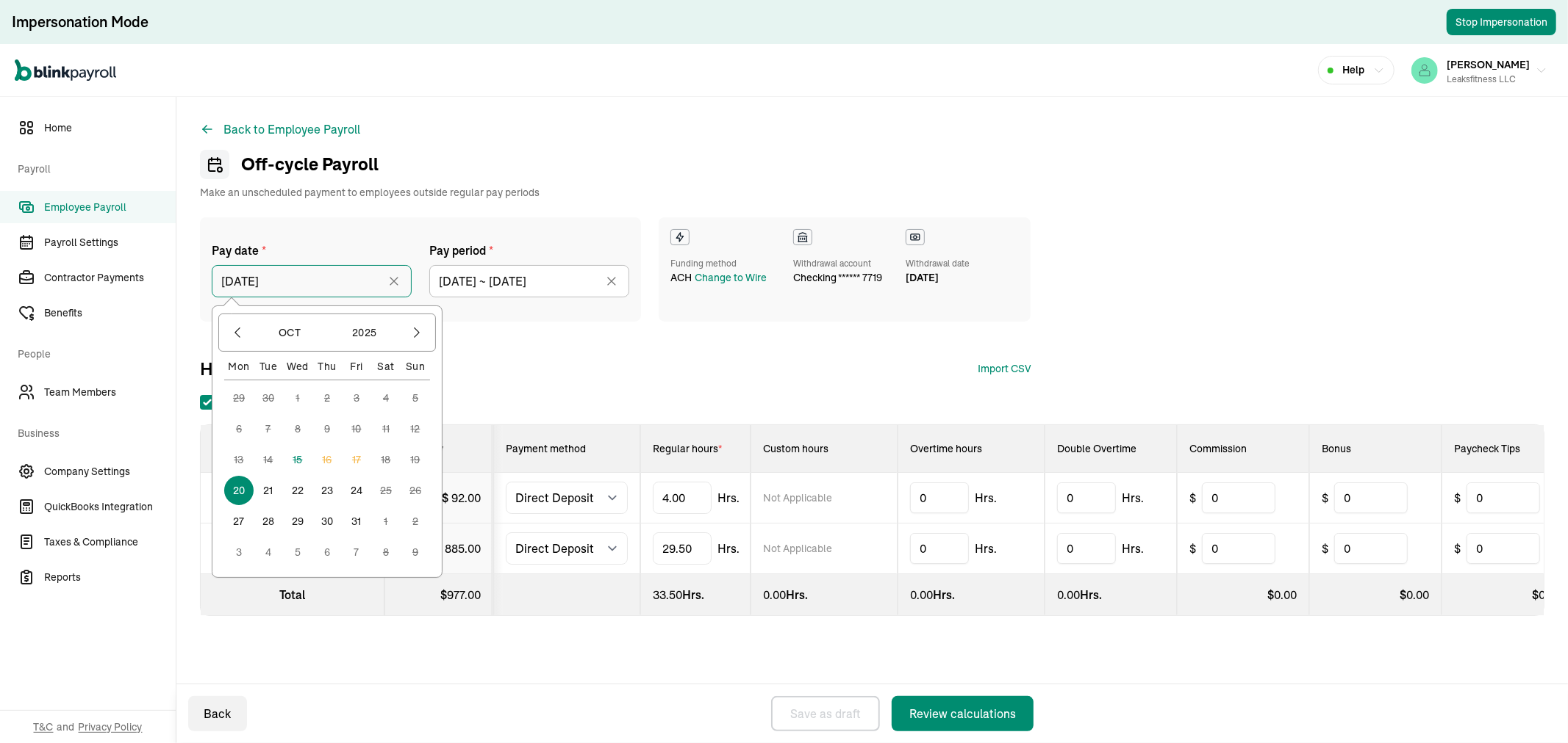
click at [337, 289] on input "[DATE]" at bounding box center [312, 281] width 200 height 33
click at [655, 413] on div "Select all Employee name Gross pay Payment method Regular hours * Custom hours …" at bounding box center [872, 504] width 1344 height 224
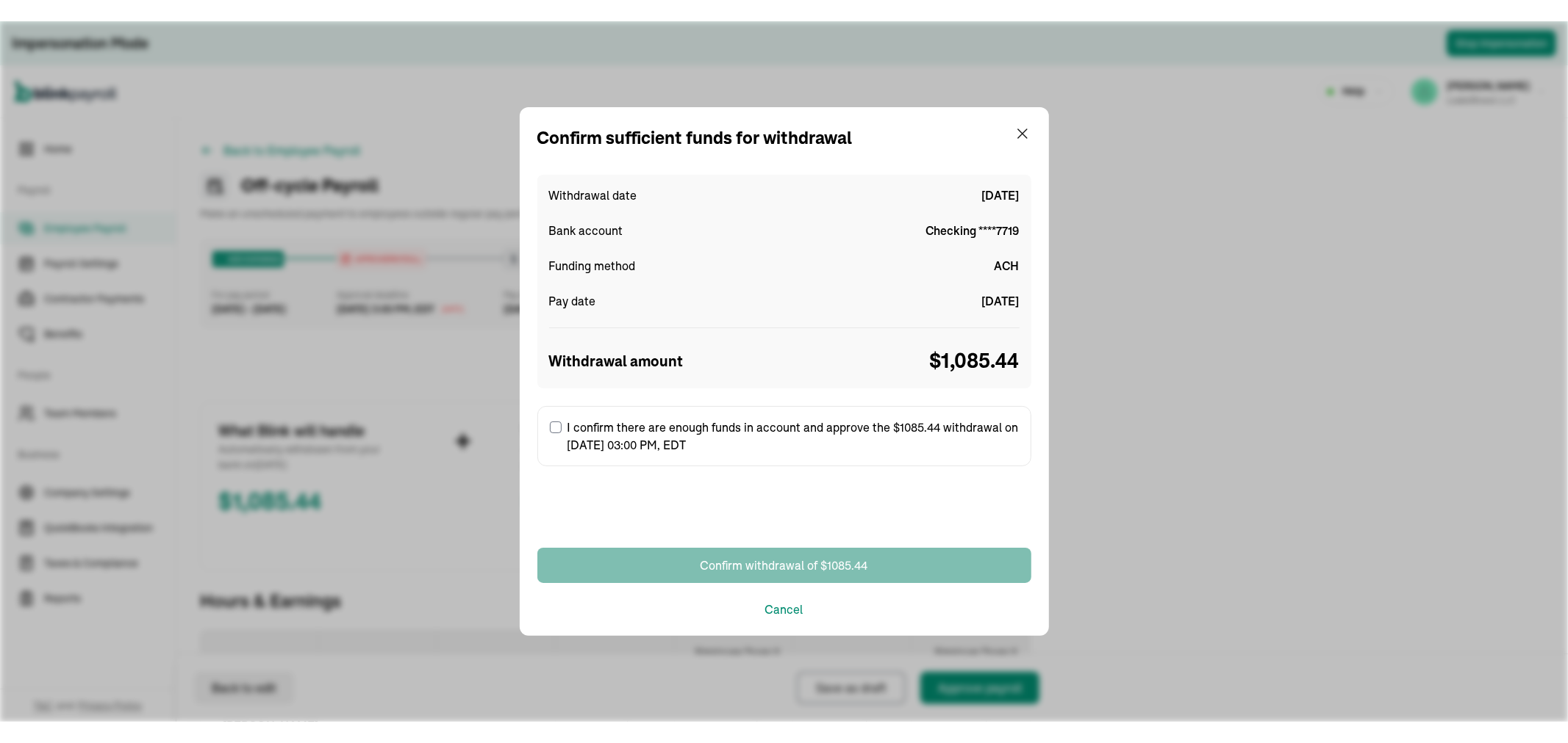
scroll to position [310, 0]
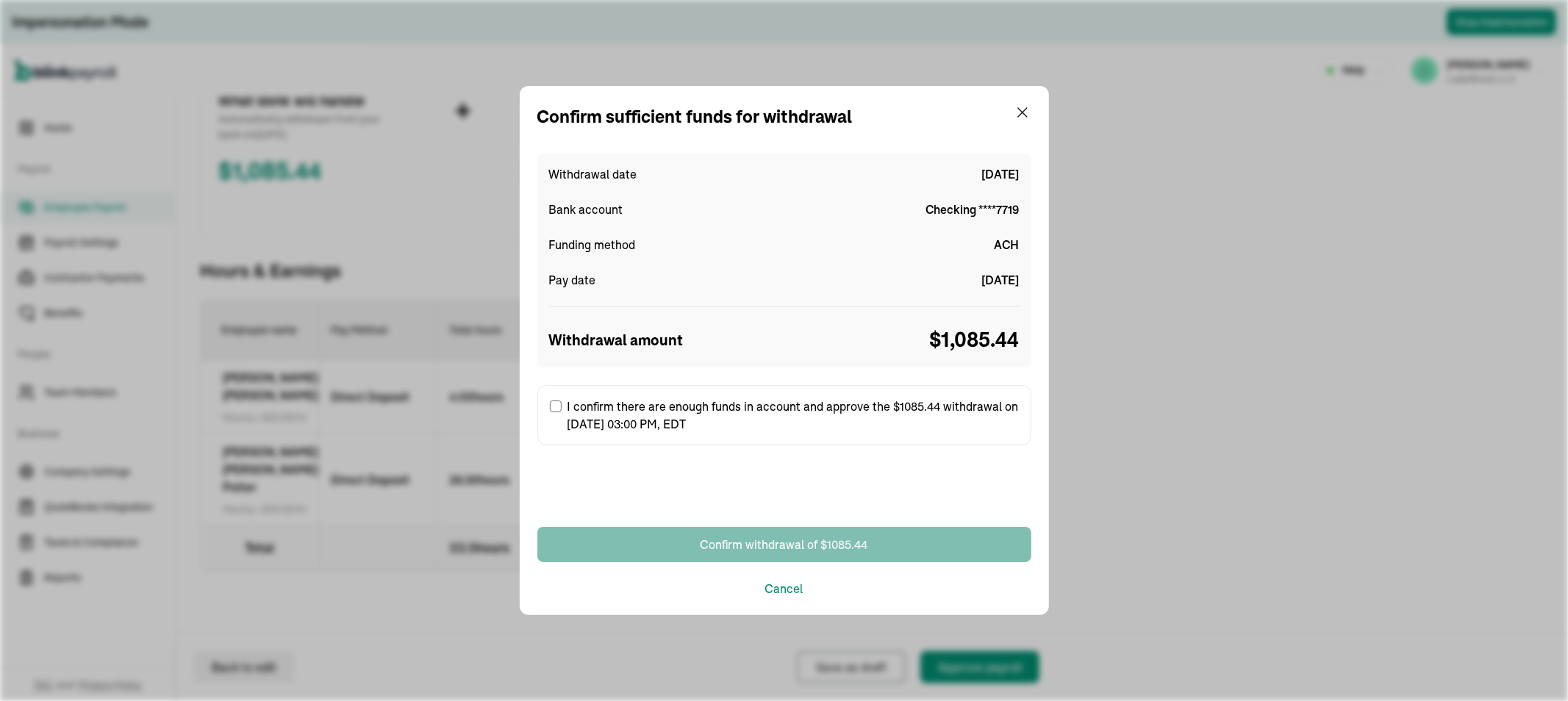
click at [552, 402] on input "I confirm there are enough funds in account and approve the $1085.44 withdrawal…" at bounding box center [555, 407] width 12 height 12
checkbox input "true"
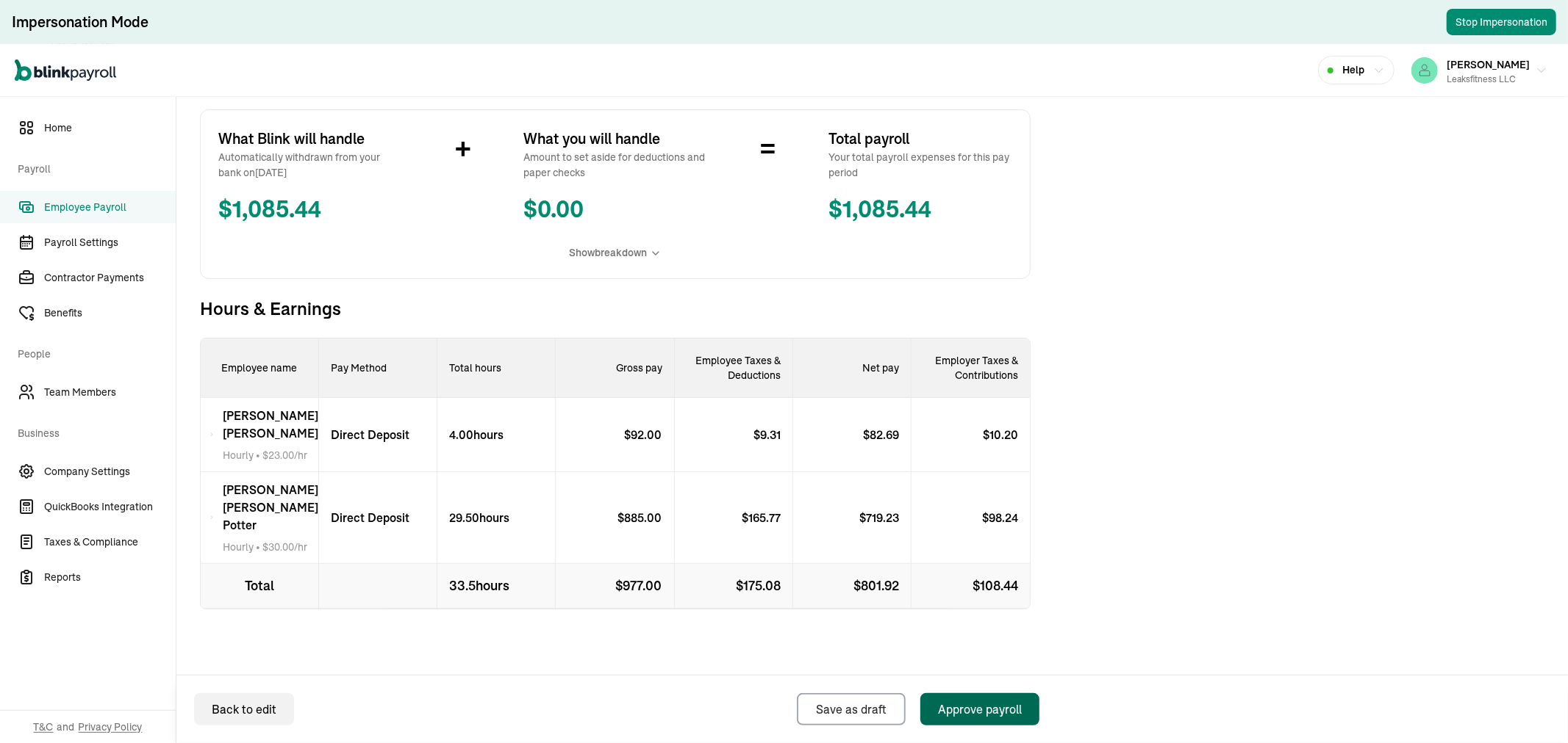
scroll to position [267, 0]
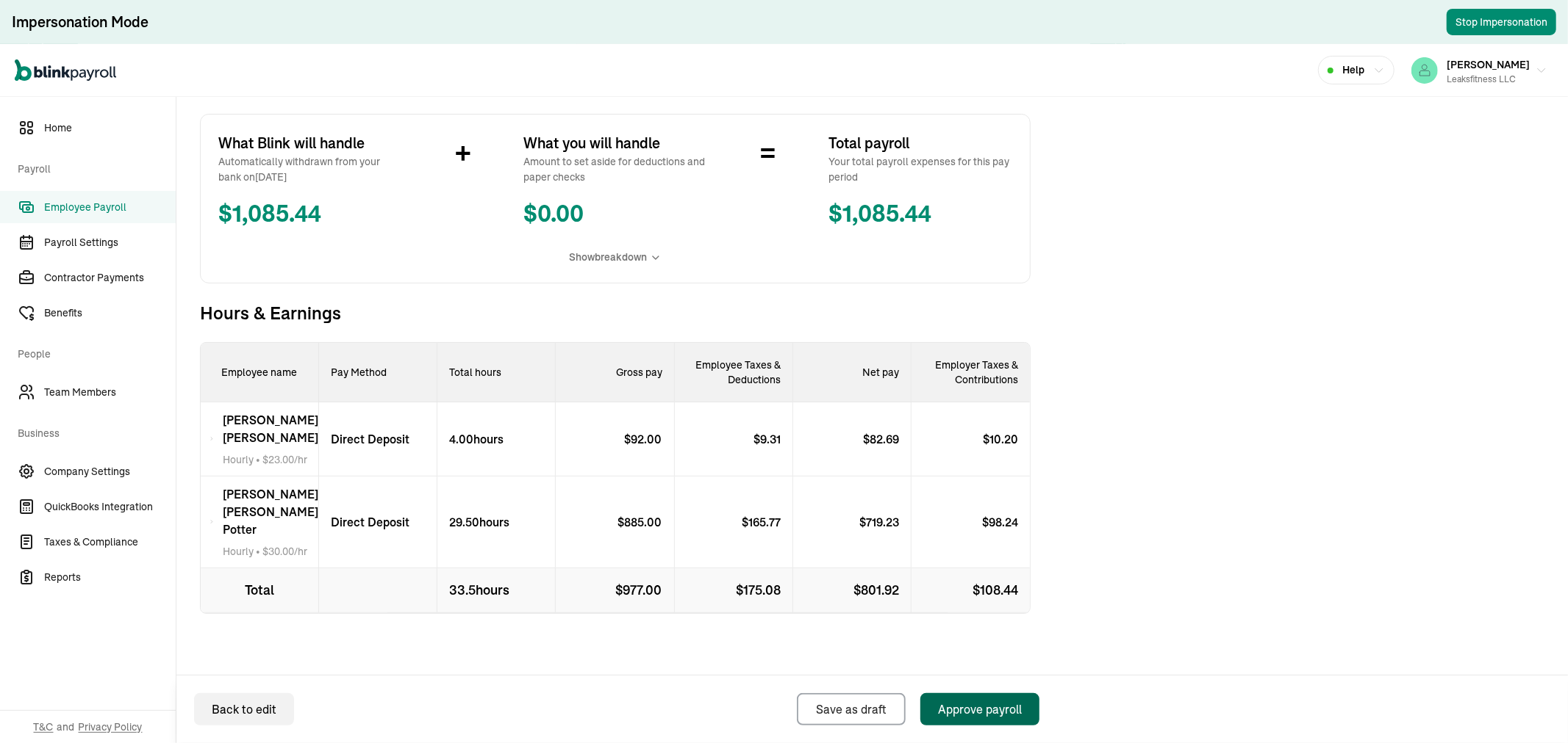
click at [970, 700] on div "Approve payroll" at bounding box center [979, 709] width 84 height 18
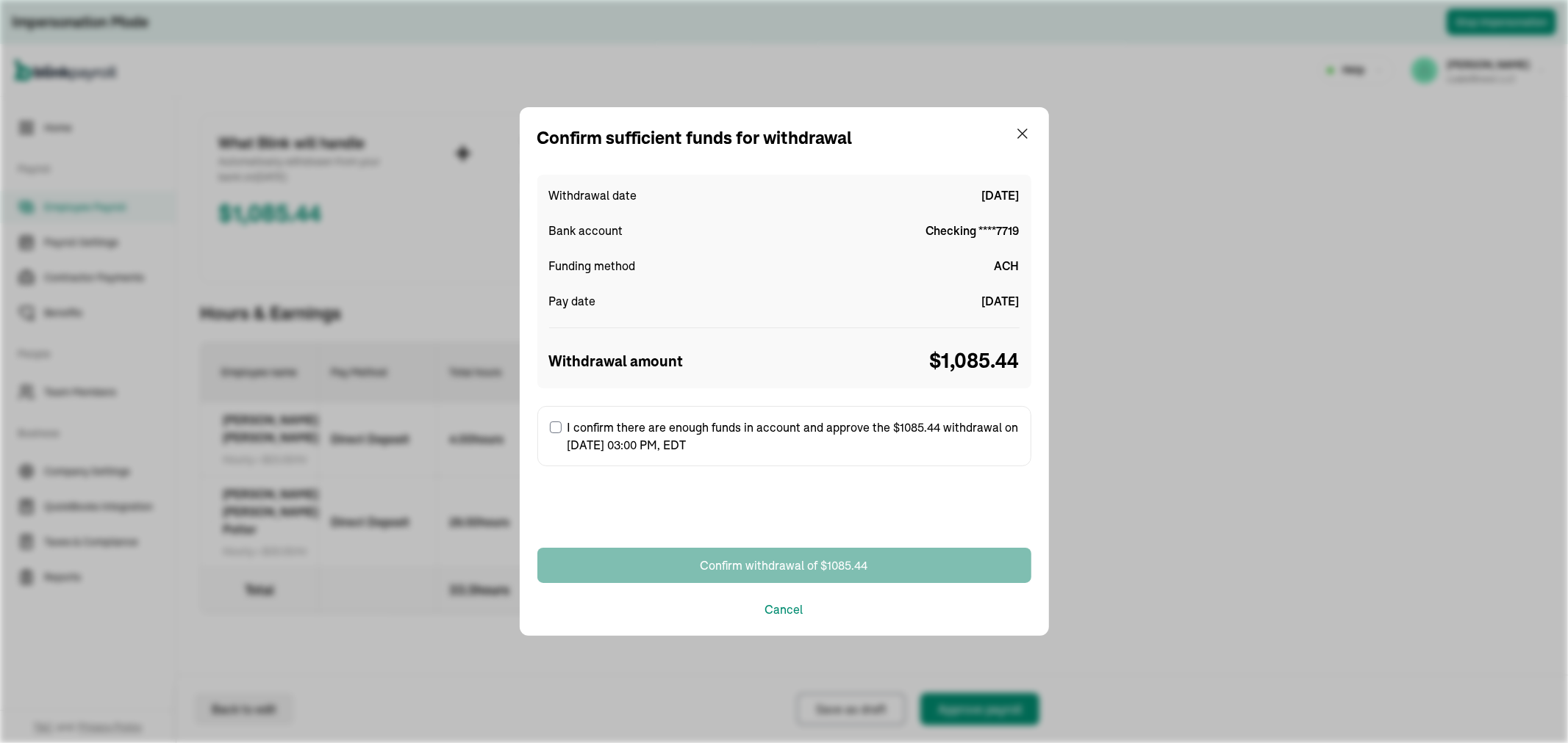
click at [563, 424] on label "I confirm there are enough funds in account and approve the $1085.44 withdrawal…" at bounding box center [784, 436] width 494 height 60
click at [561, 424] on input "I confirm there are enough funds in account and approve the $1085.44 withdrawal…" at bounding box center [555, 427] width 12 height 12
checkbox input "true"
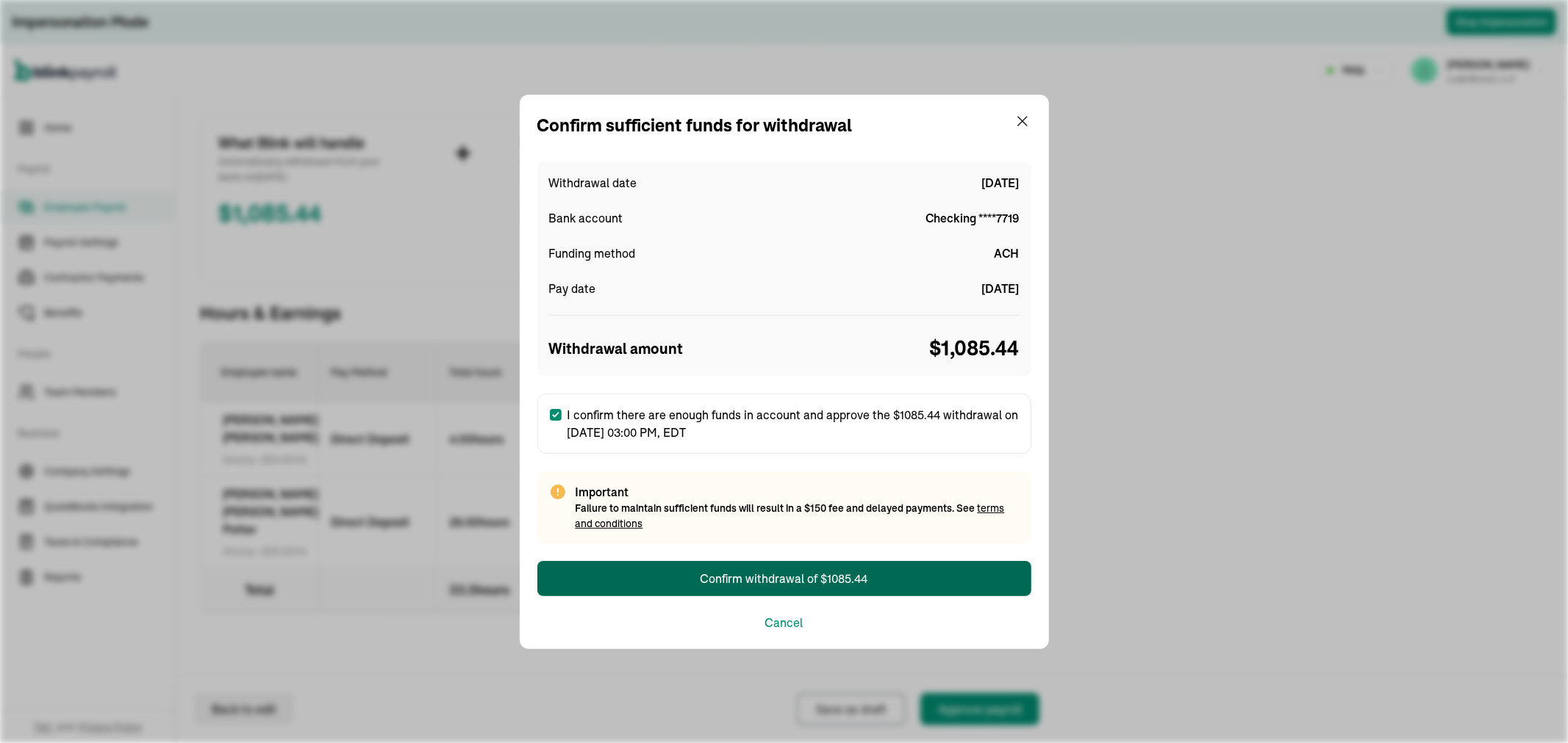
click at [655, 568] on button "Confirm withdrawal of $1085.44" at bounding box center [784, 579] width 494 height 36
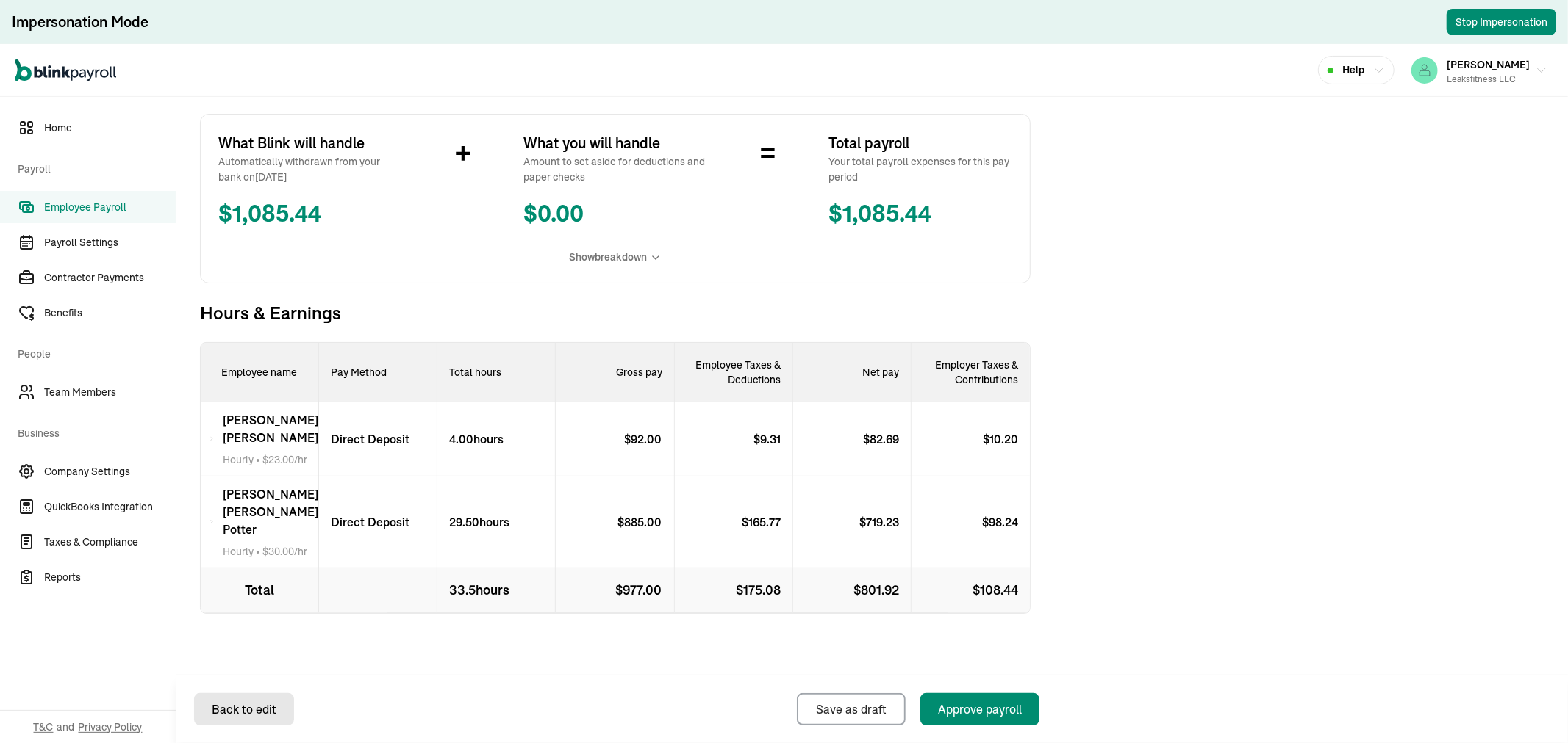
select select "direct_deposit"
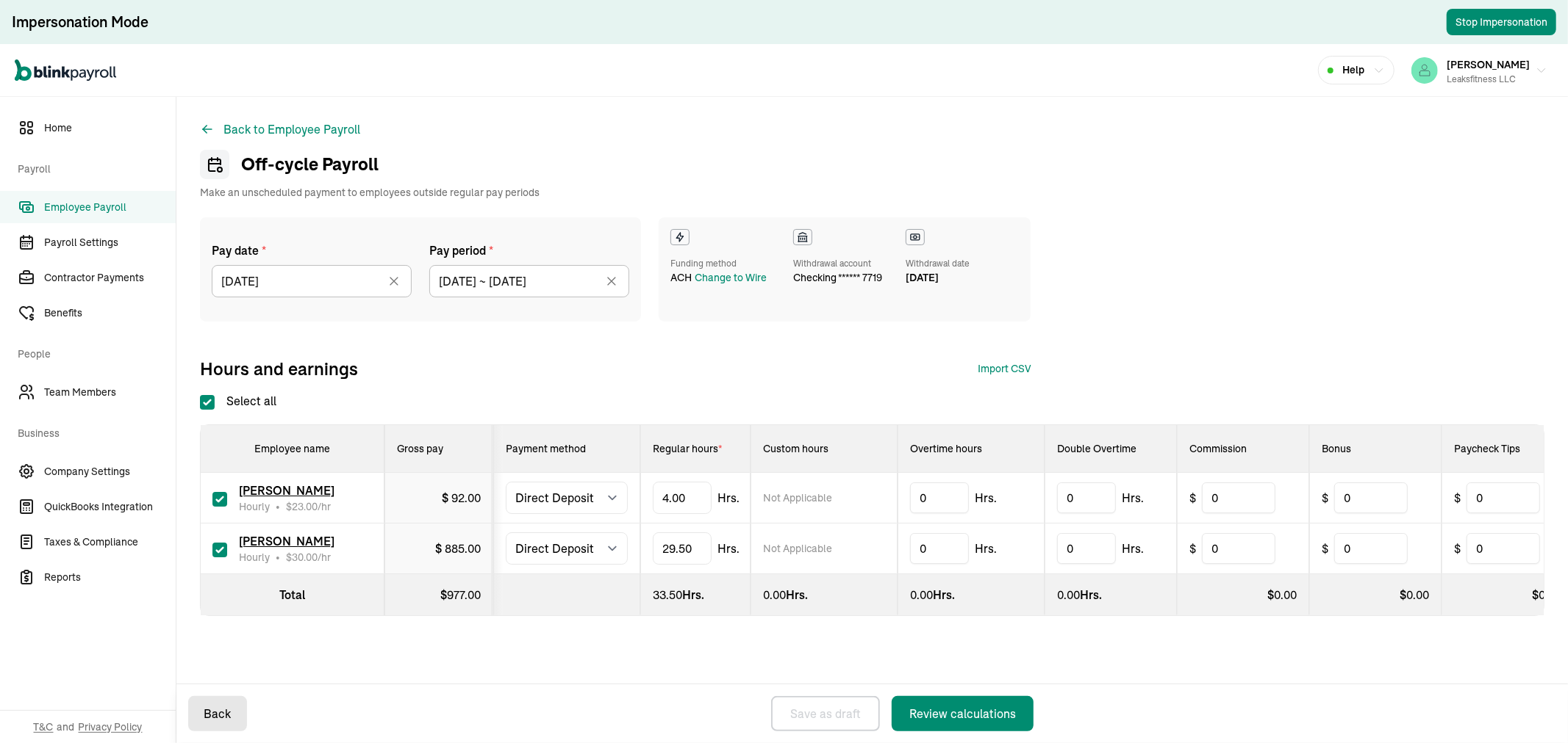
checkbox input "true"
click at [337, 289] on input "[DATE]" at bounding box center [312, 281] width 200 height 33
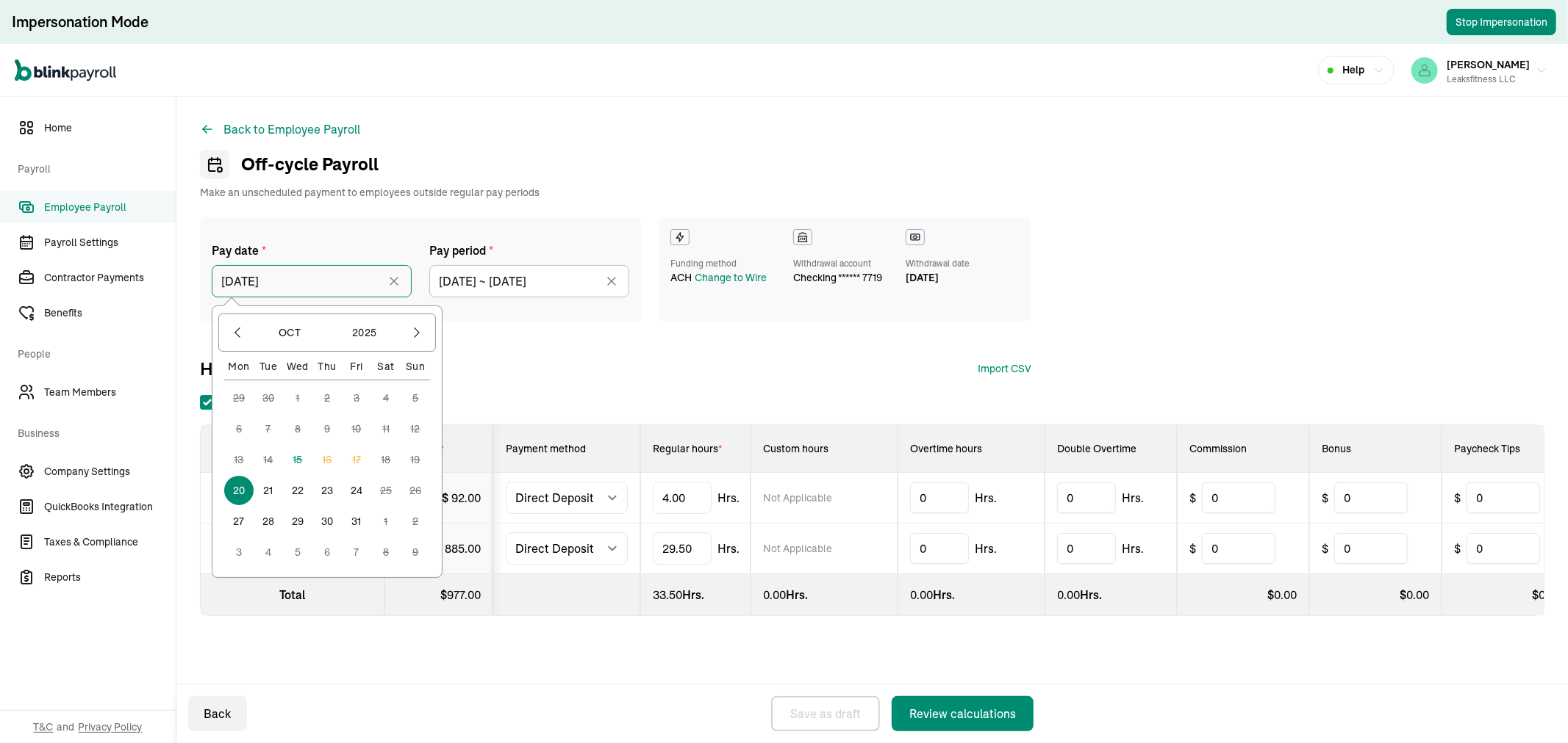
click at [337, 289] on input "[DATE]" at bounding box center [312, 281] width 200 height 33
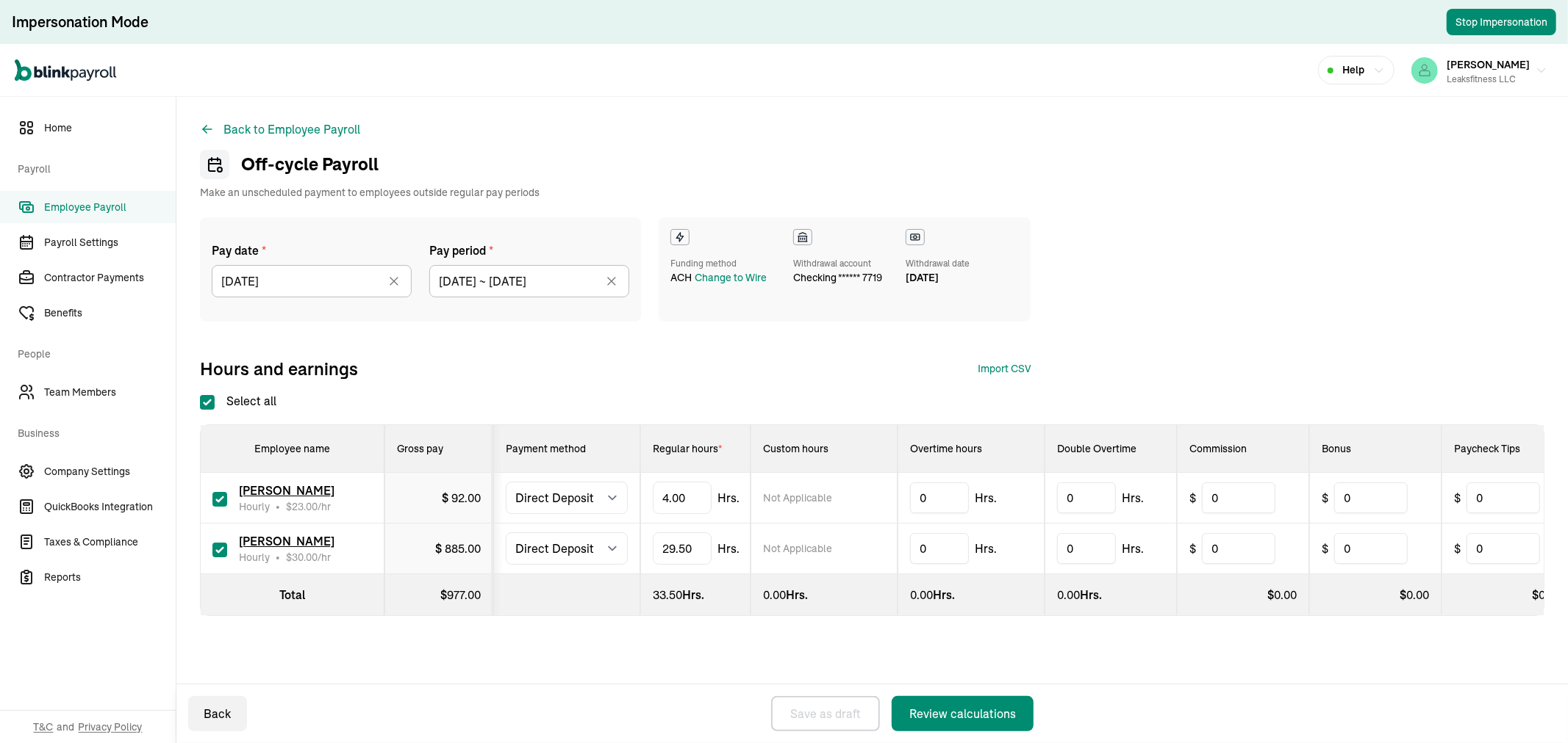
click at [655, 413] on div "Select all Employee name Gross pay Payment method Regular hours * Custom hours …" at bounding box center [872, 504] width 1344 height 224
